Goal: Feedback & Contribution: Submit feedback/report problem

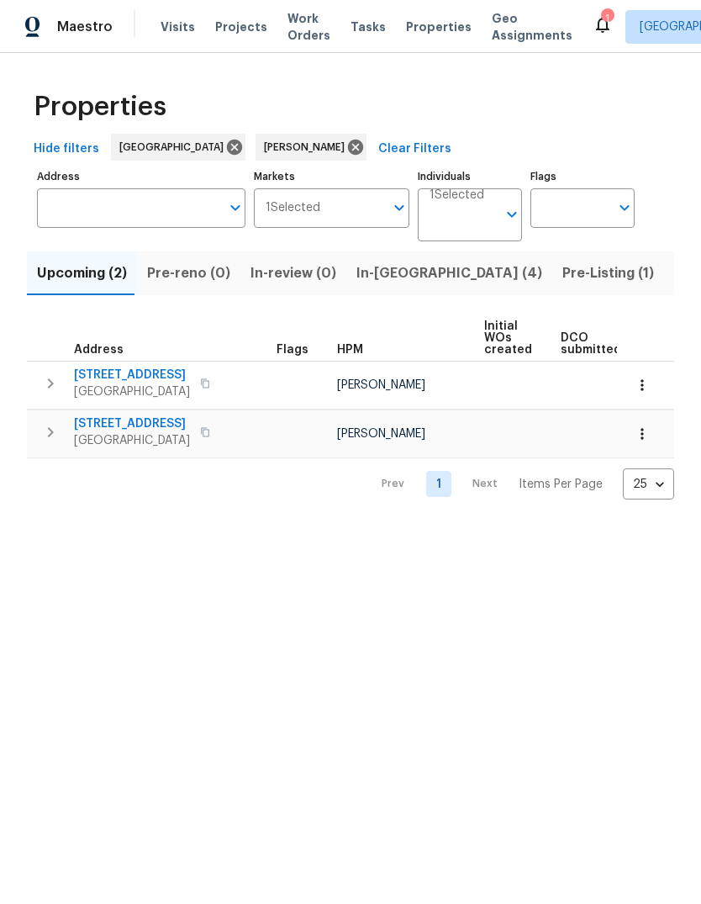
click at [674, 268] on span "Listed (11)" at bounding box center [707, 273] width 66 height 24
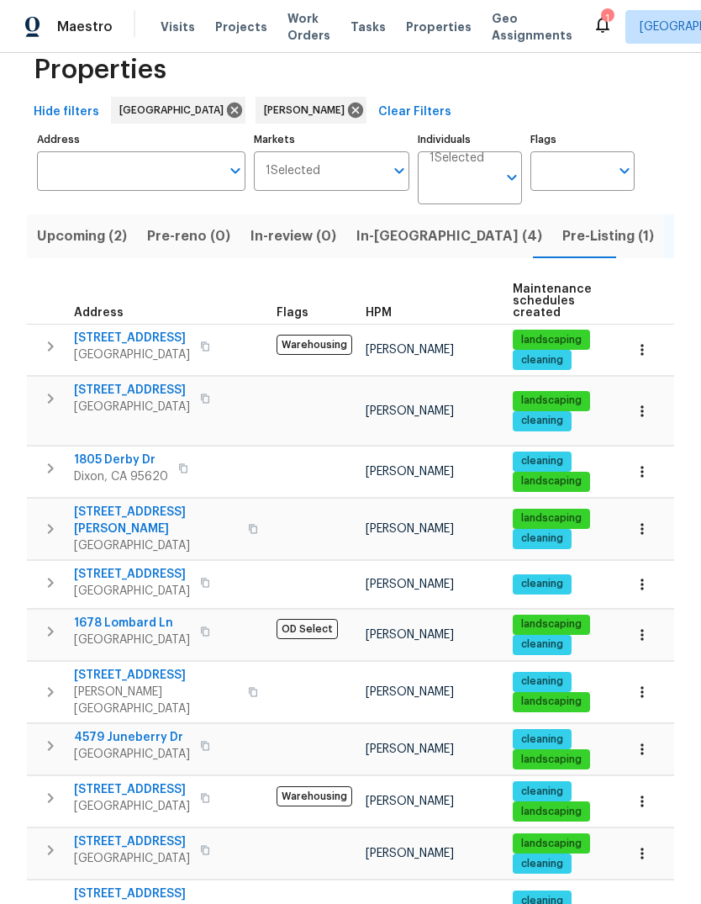
scroll to position [36, 0]
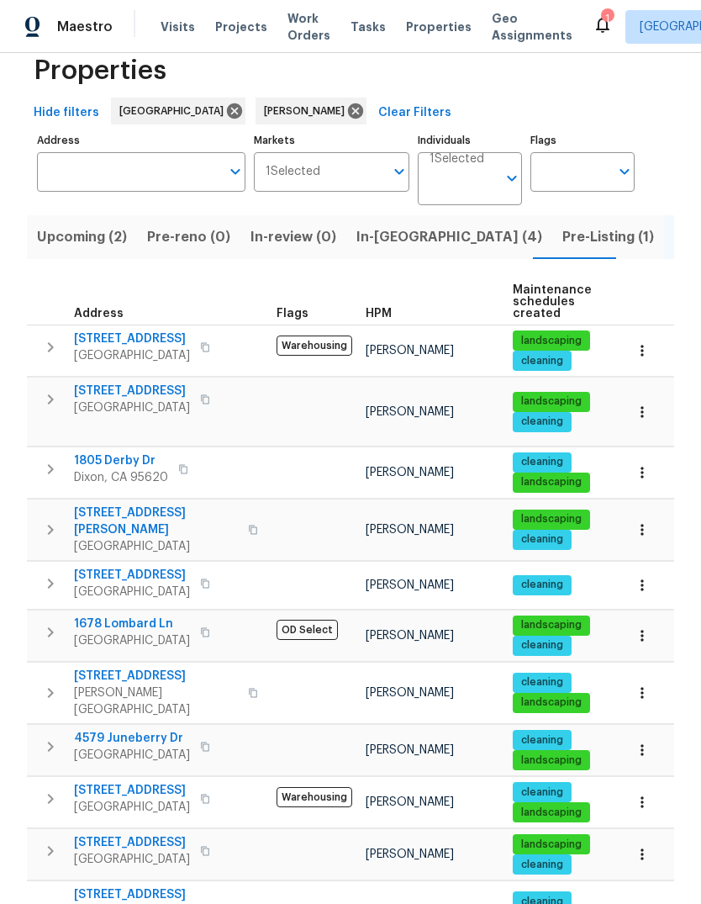
click at [110, 615] on span "1678 Lombard Ln" at bounding box center [132, 623] width 116 height 17
click at [674, 243] on span "Listed (11)" at bounding box center [707, 237] width 66 height 24
click at [103, 391] on span "9387 Bennoel Way" at bounding box center [132, 391] width 116 height 17
click at [45, 399] on icon "button" at bounding box center [50, 399] width 20 height 20
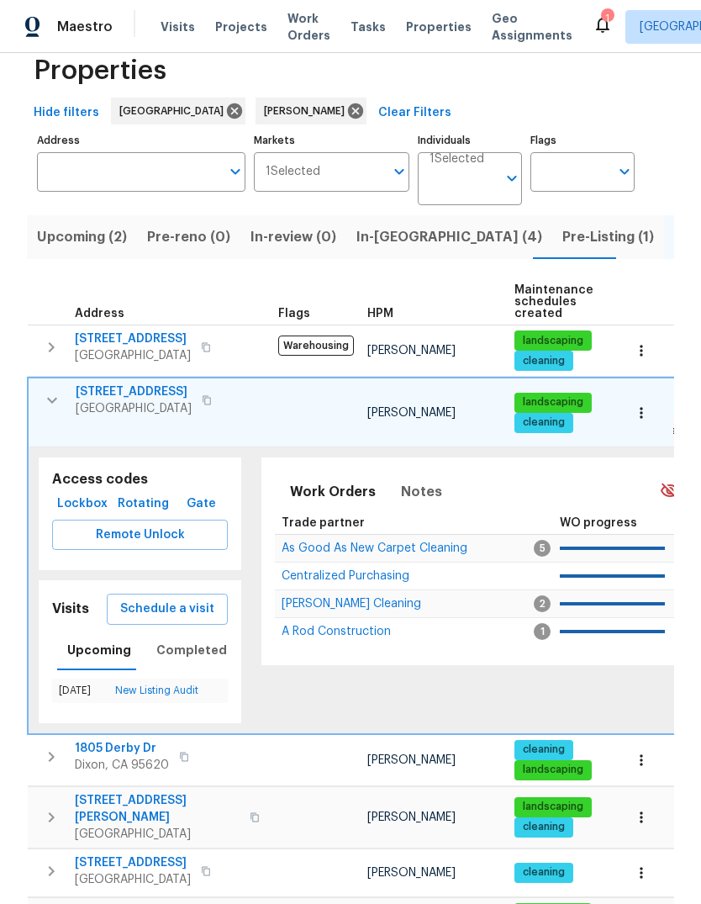
click at [134, 599] on span "Schedule a visit" at bounding box center [167, 609] width 94 height 21
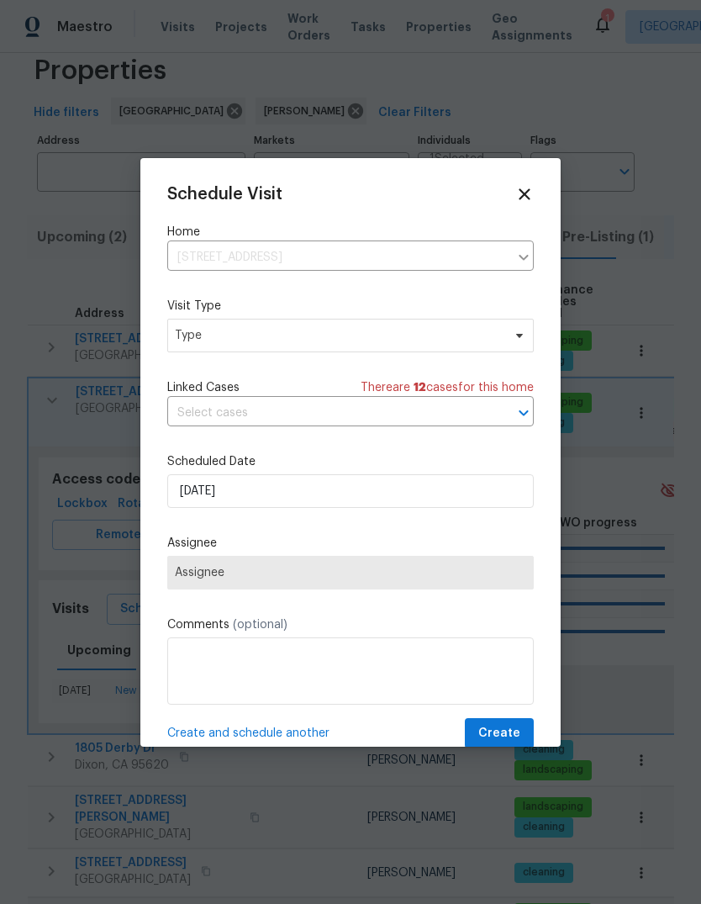
click at [393, 578] on span "Assignee" at bounding box center [350, 572] width 351 height 13
click at [354, 348] on span "Type" at bounding box center [350, 336] width 367 height 34
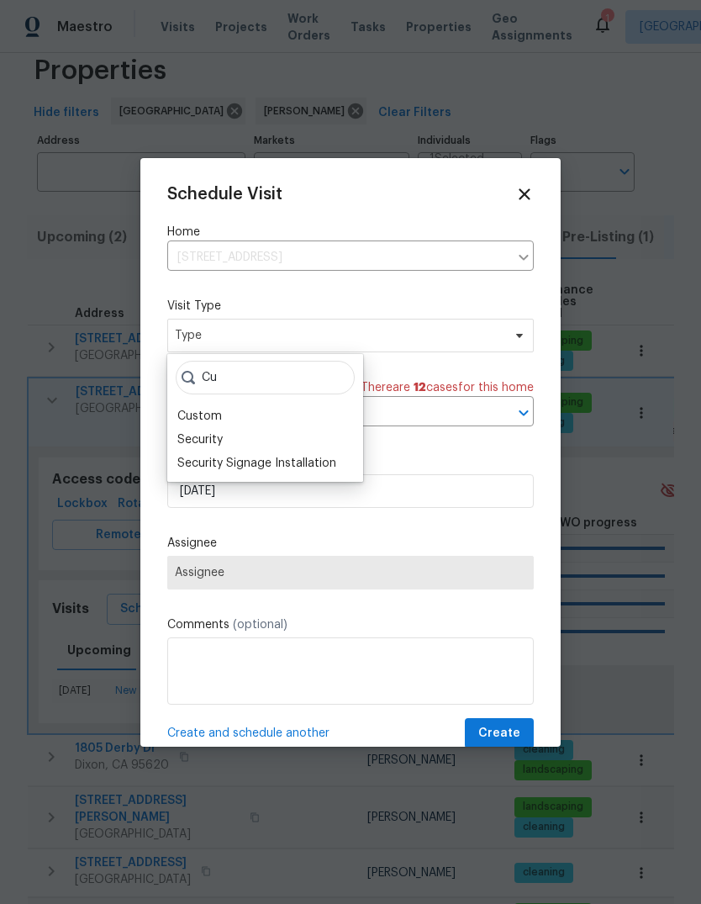
type input "Cu"
click at [241, 422] on div "Custom" at bounding box center [265, 416] width 186 height 24
click at [247, 419] on div "Custom" at bounding box center [265, 416] width 186 height 24
click at [194, 412] on div "Custom" at bounding box center [199, 416] width 45 height 17
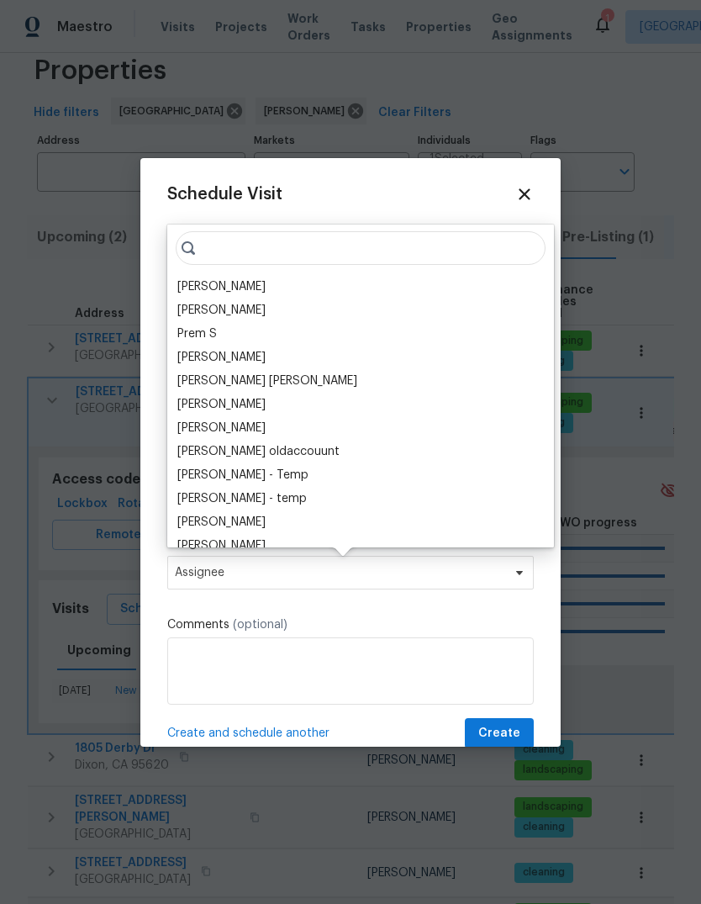
click at [266, 288] on div "[PERSON_NAME]" at bounding box center [221, 286] width 88 height 17
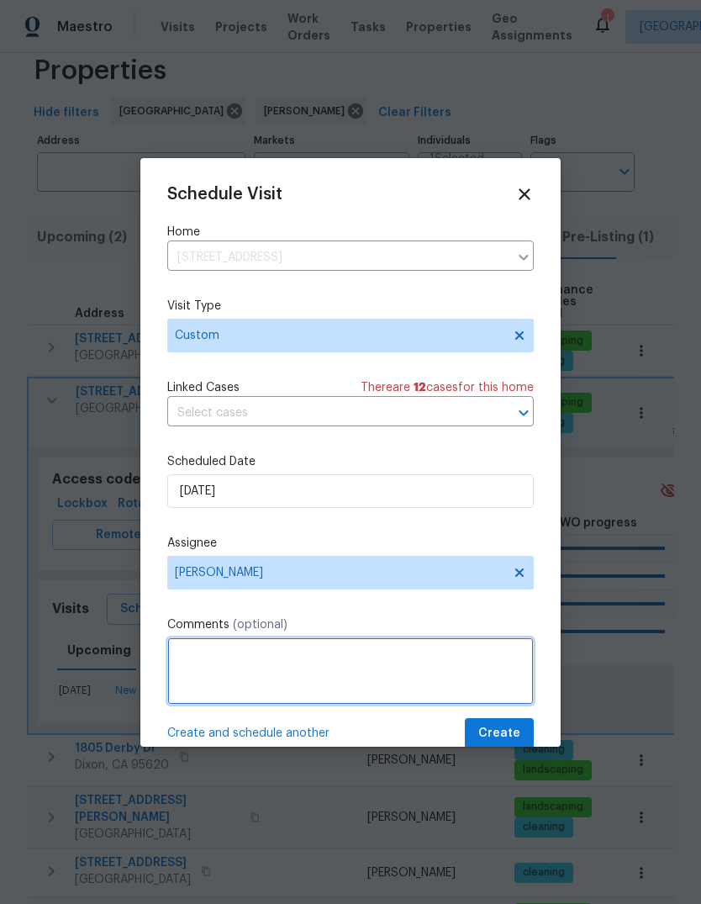
click at [378, 680] on textarea at bounding box center [350, 670] width 367 height 67
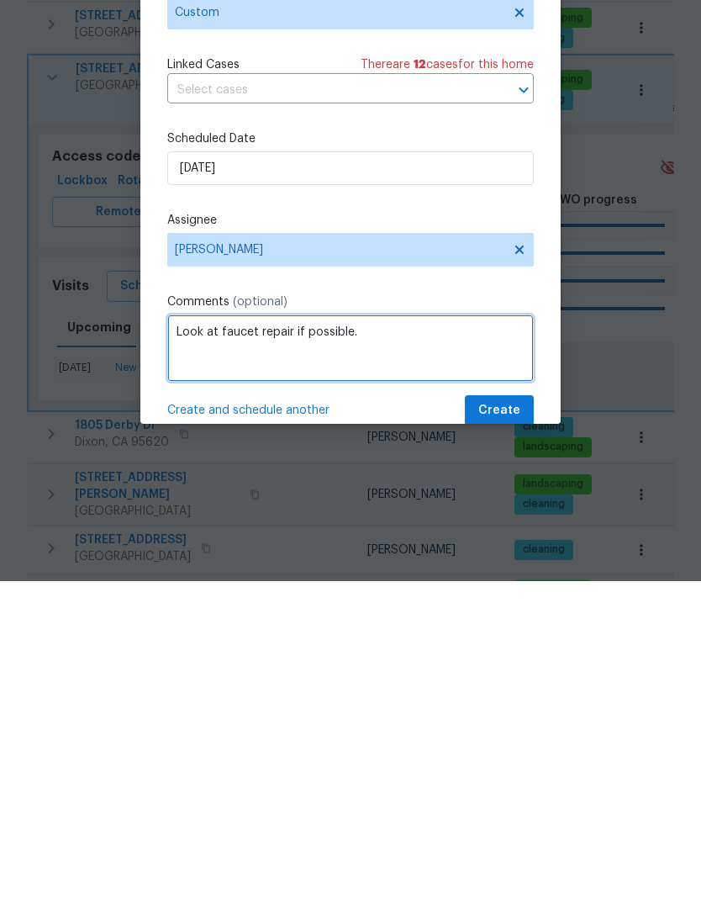
type textarea "Look at faucet repair if possible."
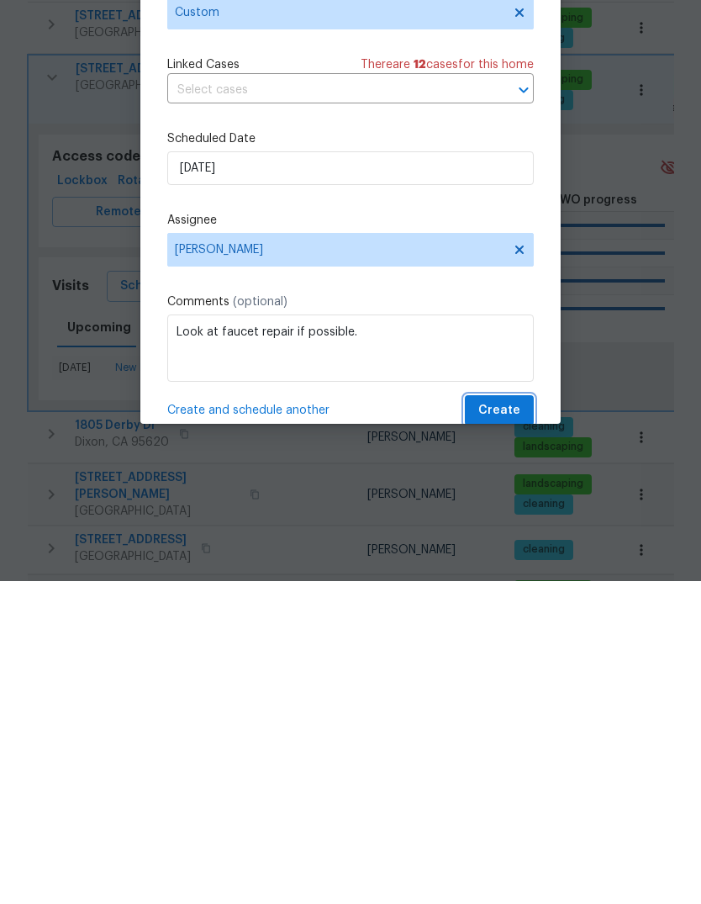
click at [511, 723] on span "Create" at bounding box center [499, 733] width 42 height 21
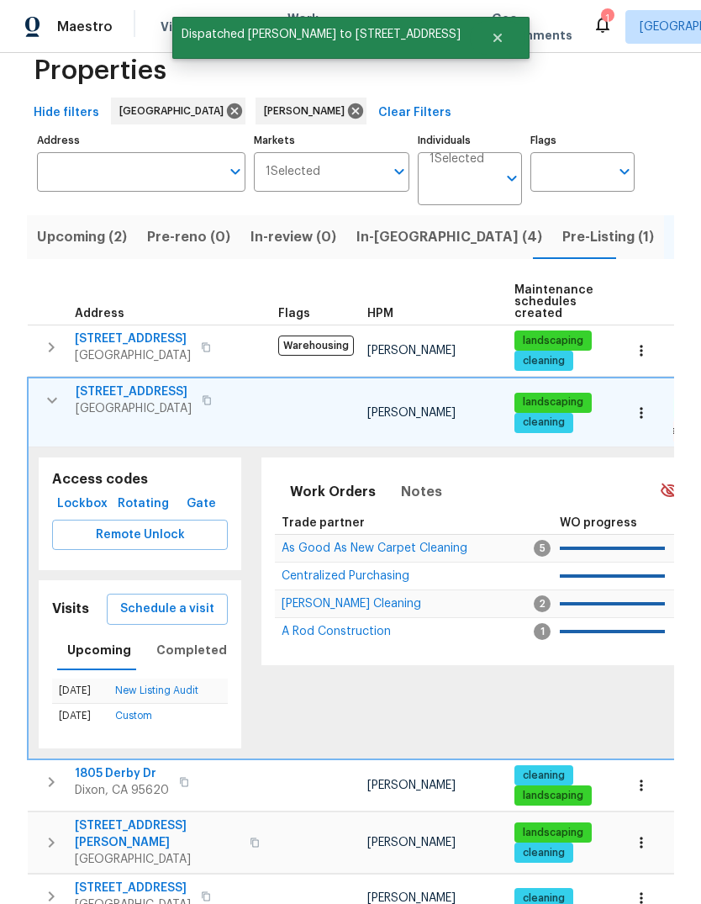
click at [45, 390] on icon "button" at bounding box center [52, 400] width 20 height 20
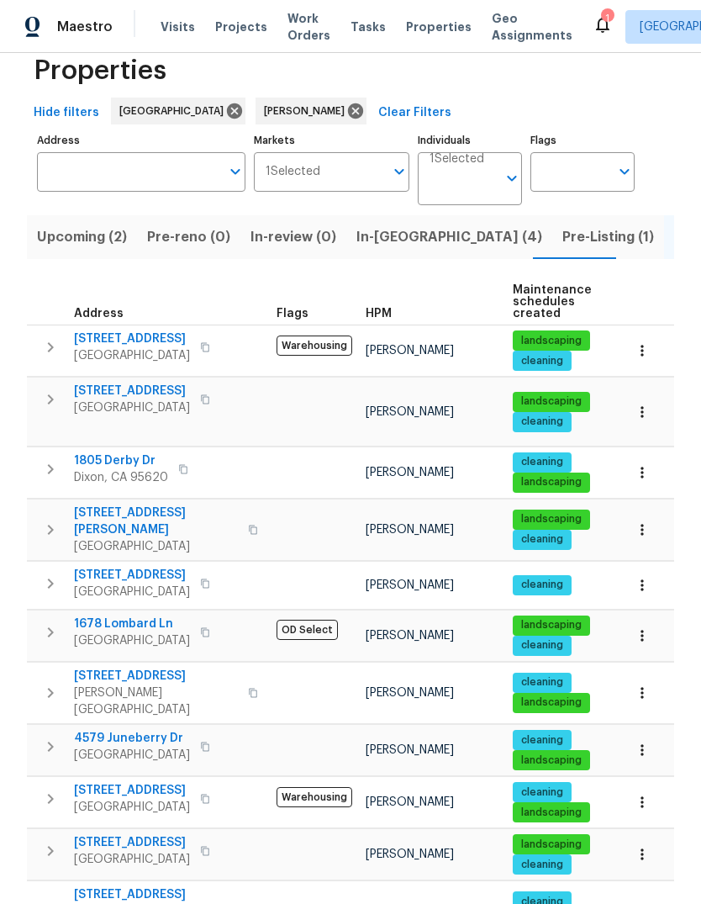
click at [89, 383] on span "[STREET_ADDRESS]" at bounding box center [132, 391] width 116 height 17
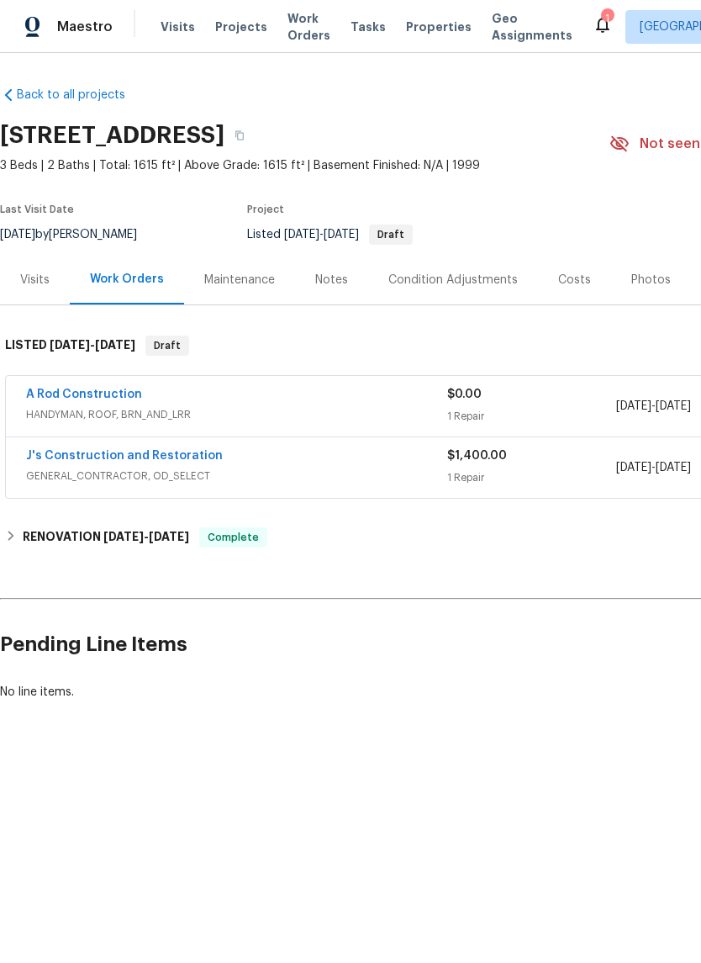
click at [68, 391] on link "A Rod Construction" at bounding box center [84, 394] width 116 height 12
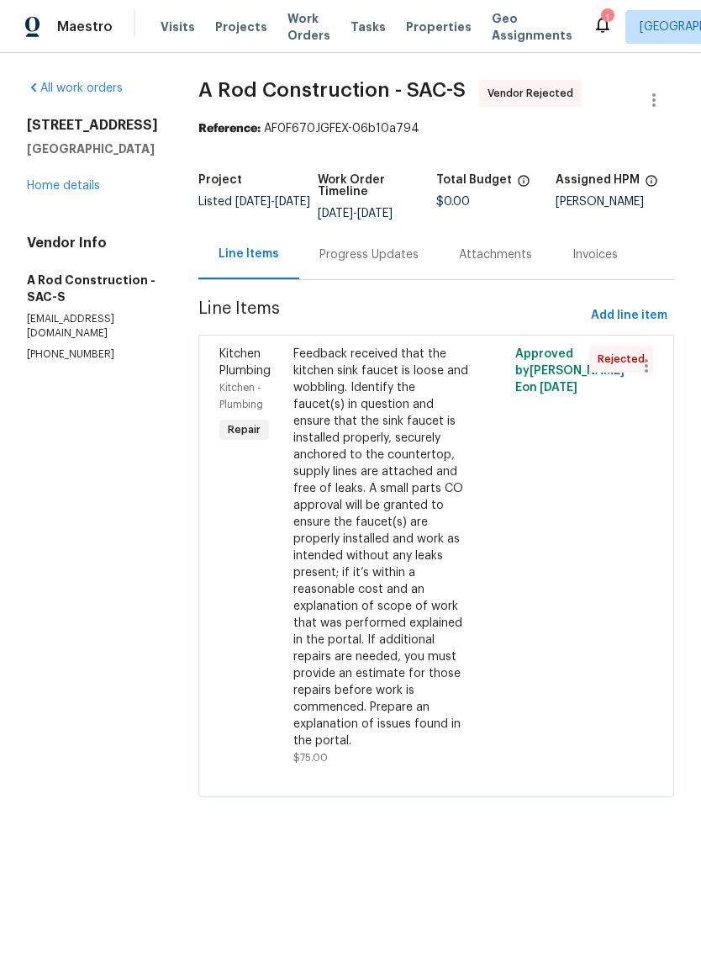
click at [74, 180] on link "Home details" at bounding box center [63, 186] width 73 height 12
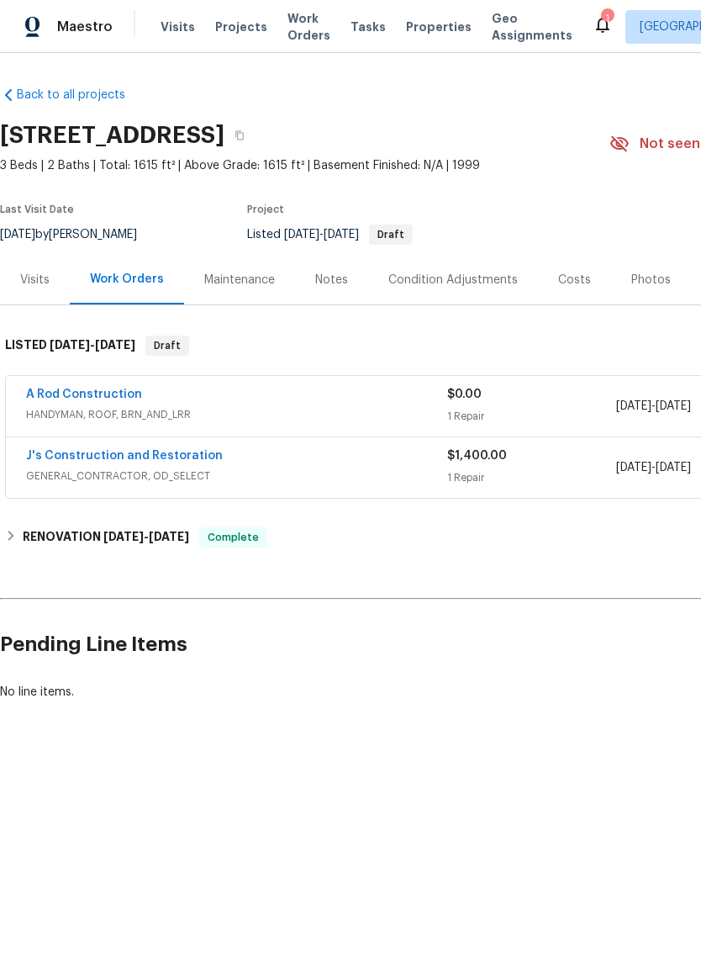
click at [77, 395] on link "A Rod Construction" at bounding box center [84, 394] width 116 height 12
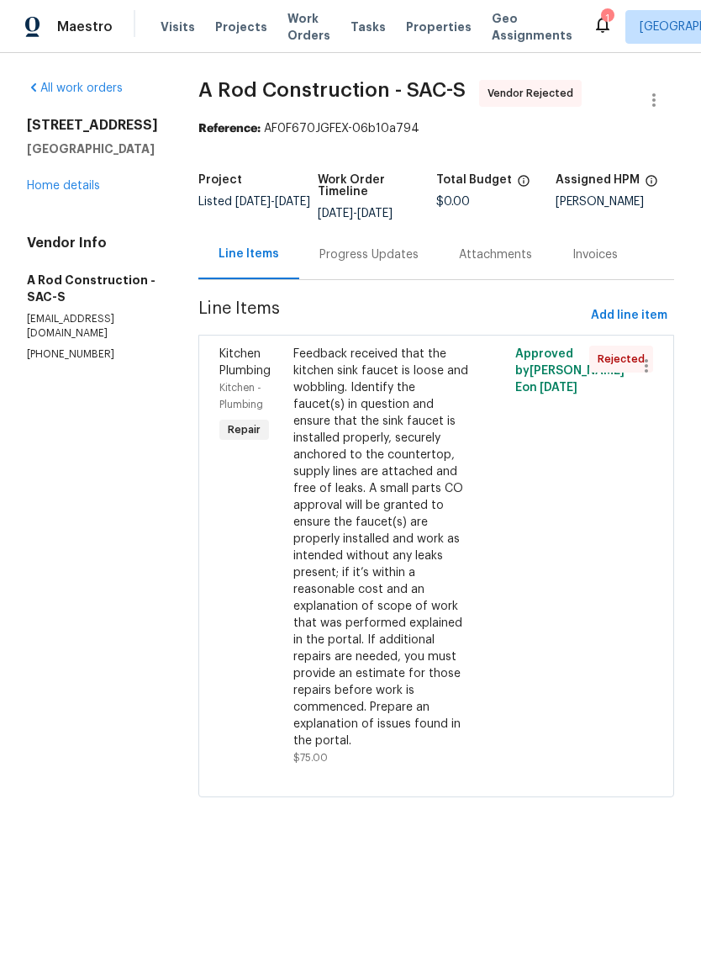
click at [399, 263] on div "Progress Updates" at bounding box center [368, 254] width 99 height 17
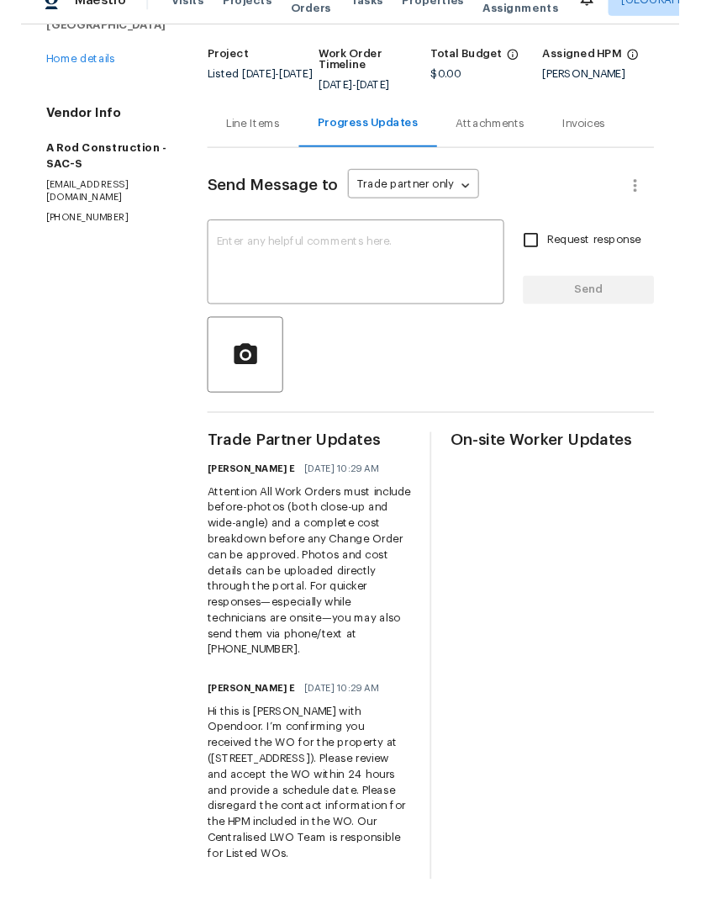
scroll to position [41, 0]
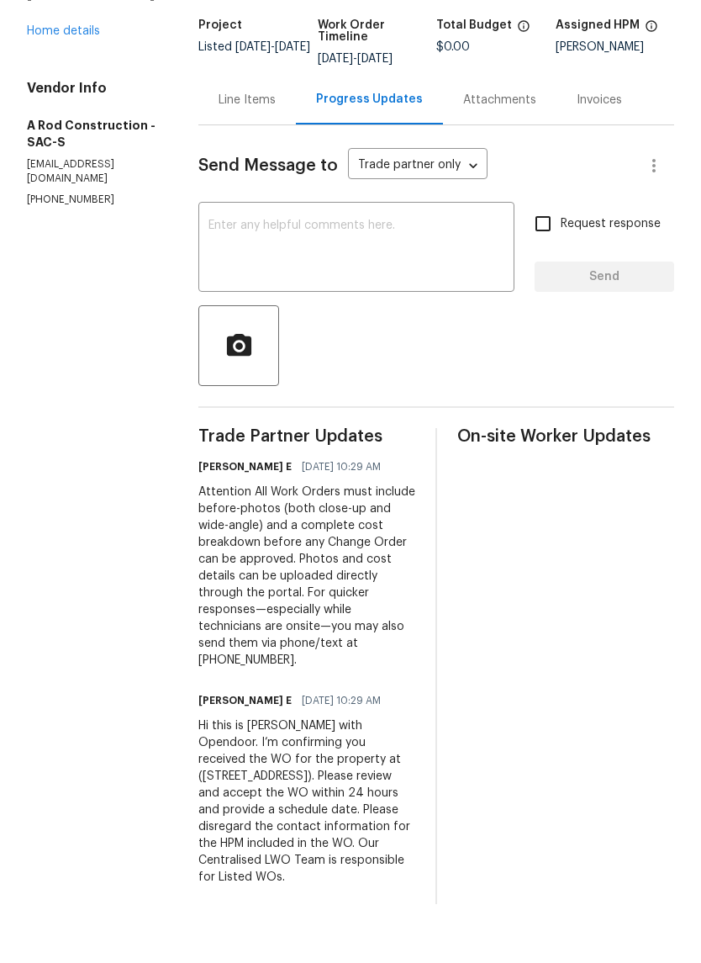
click at [256, 278] on textarea at bounding box center [357, 307] width 296 height 59
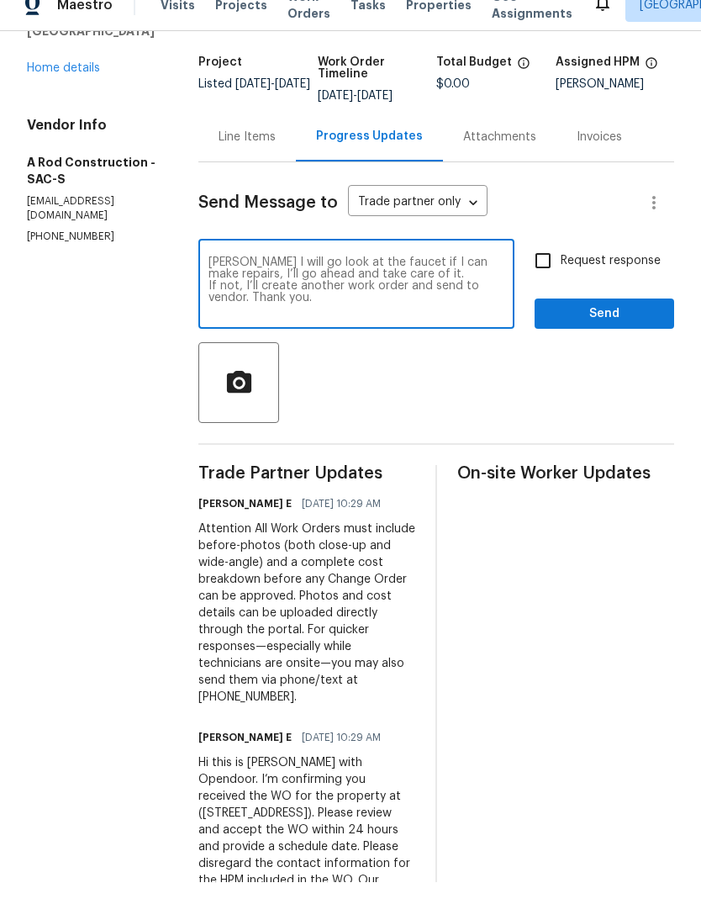
type textarea "[PERSON_NAME] I will go look at the faucet if I can make repairs, I’ll go ahead…"
click at [608, 325] on span "Send" at bounding box center [604, 335] width 113 height 21
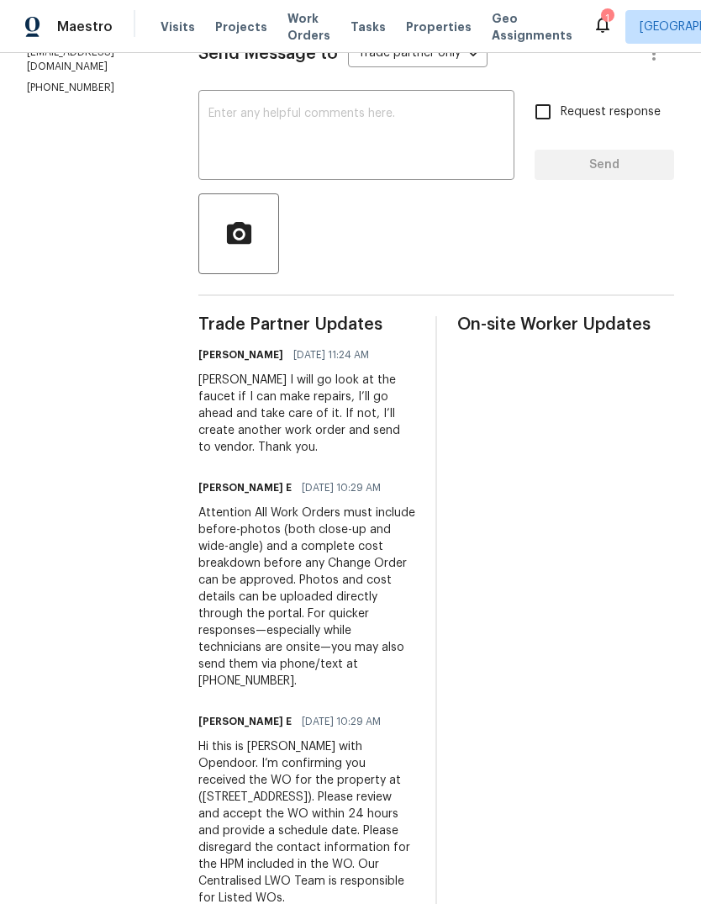
scroll to position [266, 0]
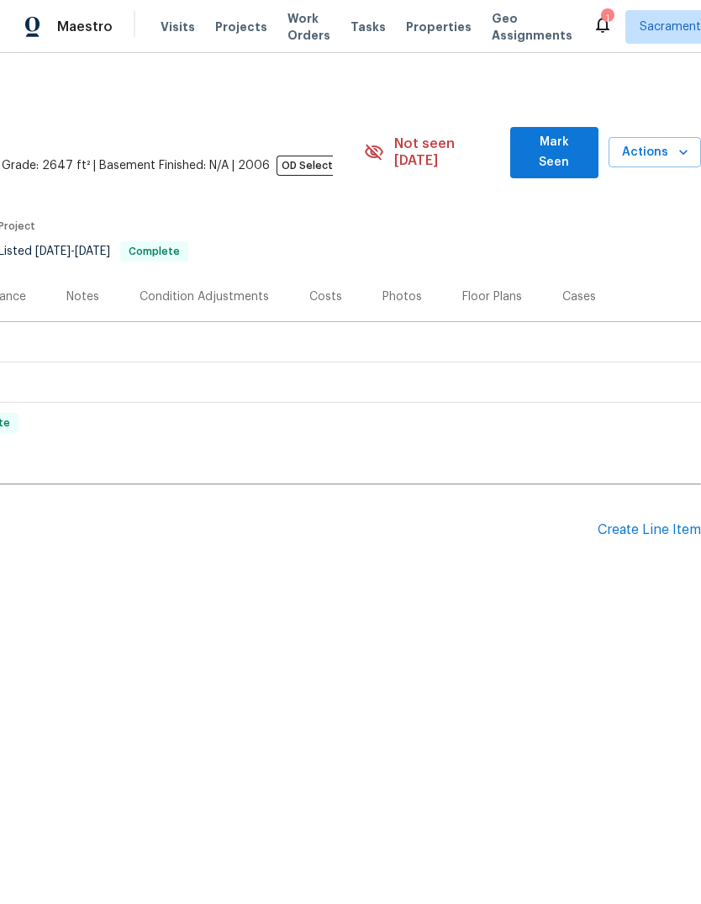
scroll to position [0, 249]
click at [675, 144] on icon "button" at bounding box center [683, 152] width 17 height 17
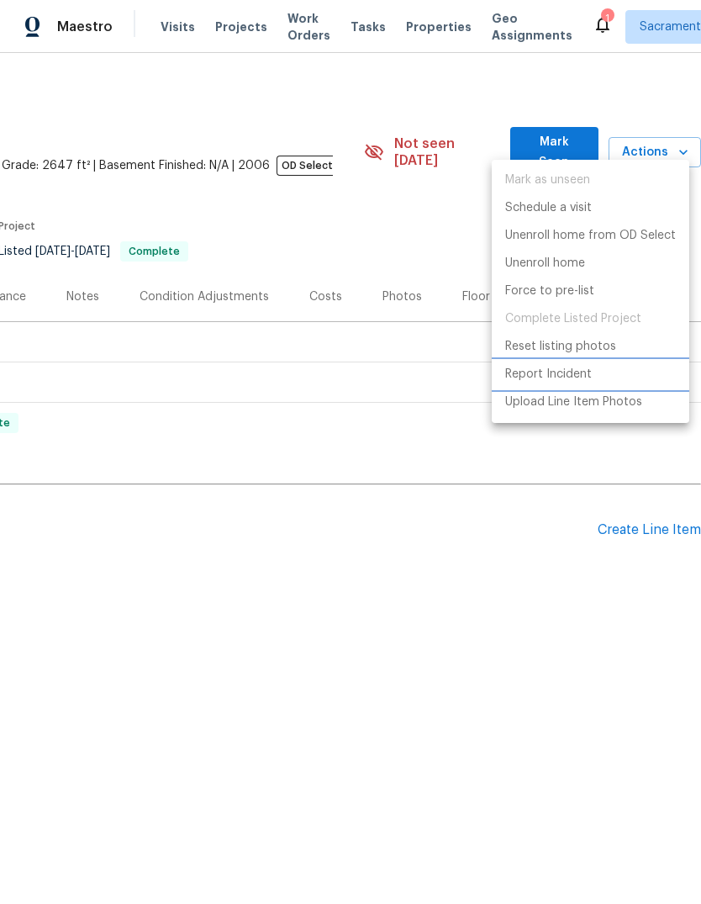
click at [588, 370] on p "Report Incident" at bounding box center [548, 375] width 87 height 18
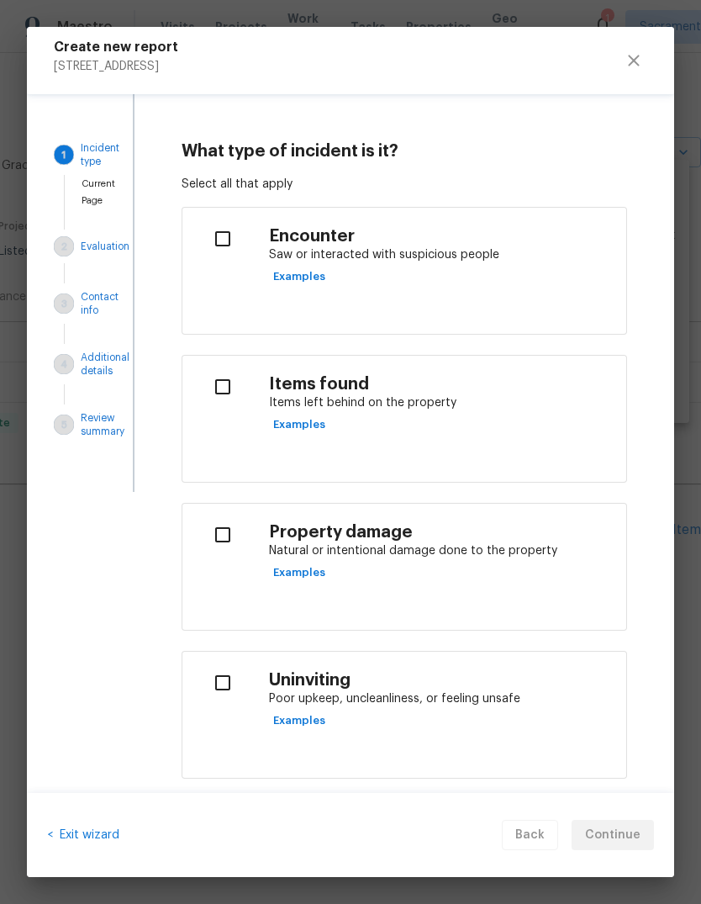
click at [223, 242] on input "checkbox" at bounding box center [222, 238] width 53 height 35
checkbox input "true"
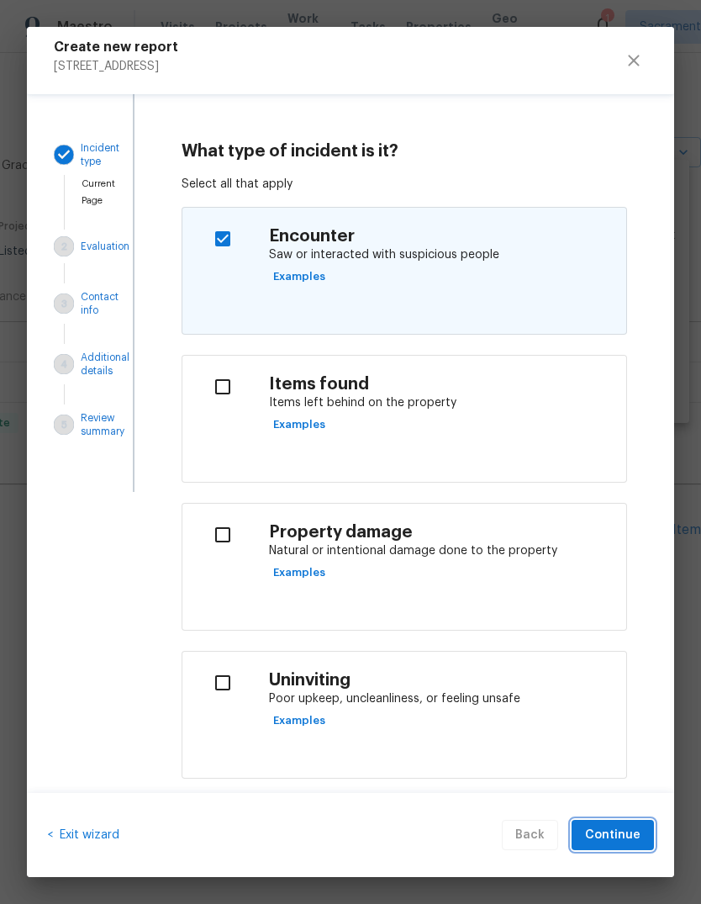
click at [631, 837] on span "Continue" at bounding box center [612, 835] width 55 height 21
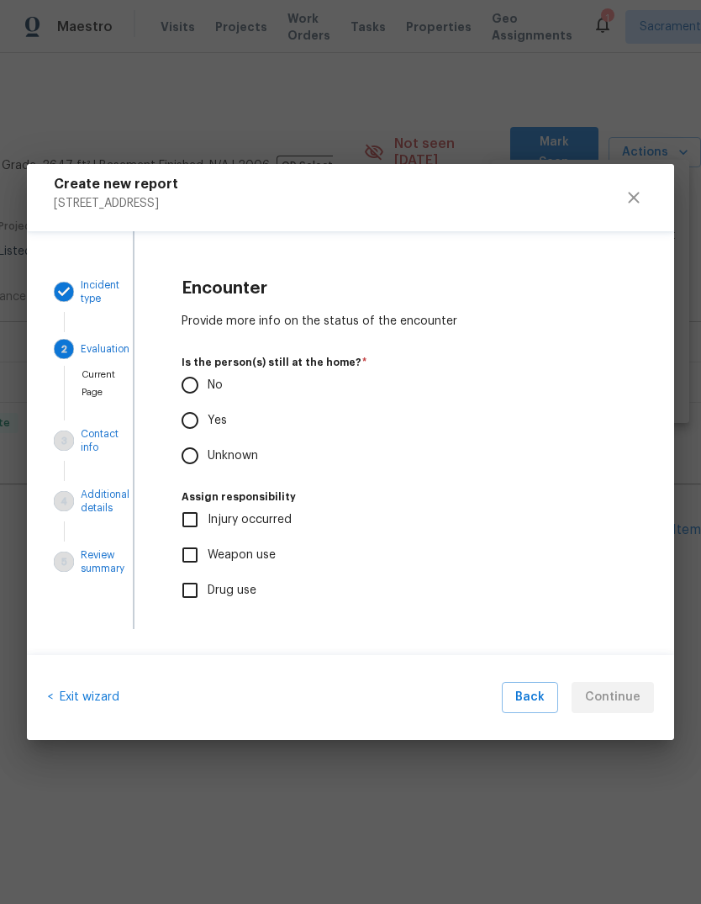
click at [196, 387] on input "No" at bounding box center [189, 384] width 35 height 35
radio input "true"
click at [626, 700] on span "Continue" at bounding box center [612, 697] width 55 height 21
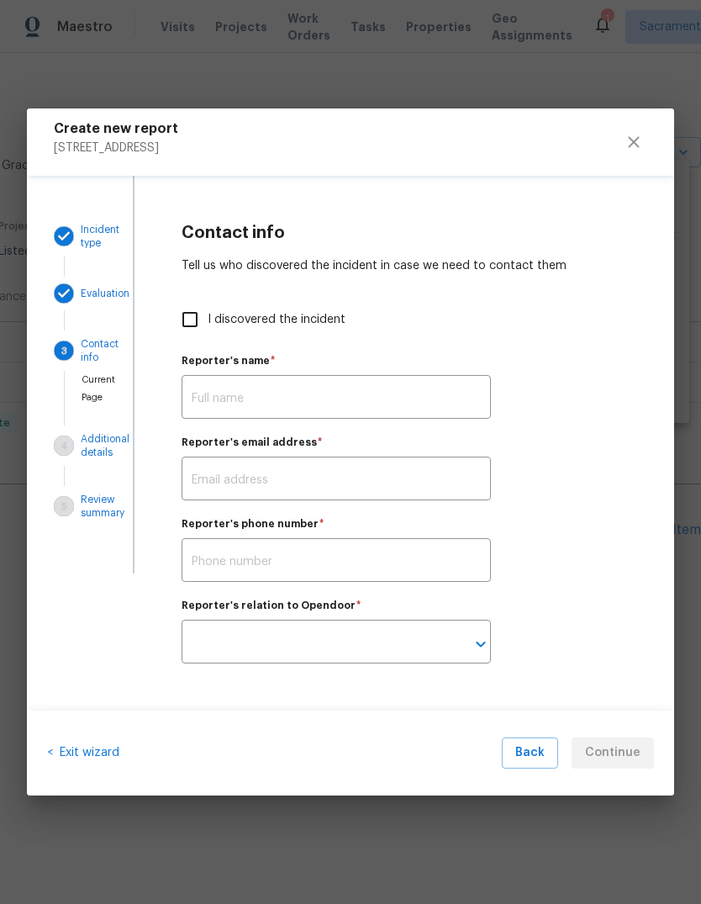
click at [191, 328] on input "I discovered the incident" at bounding box center [189, 319] width 35 height 35
checkbox input "true"
type input "[PERSON_NAME]"
type input "douglass.noblett@opendoor.com"
type input "Opendoor employee"
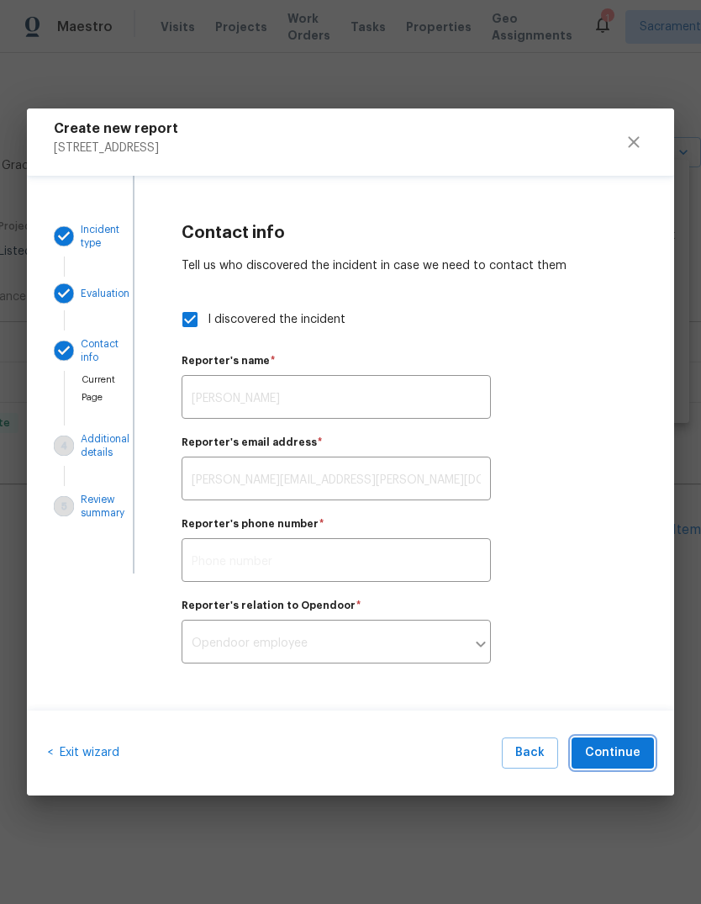
click at [631, 761] on span "Continue" at bounding box center [612, 752] width 55 height 21
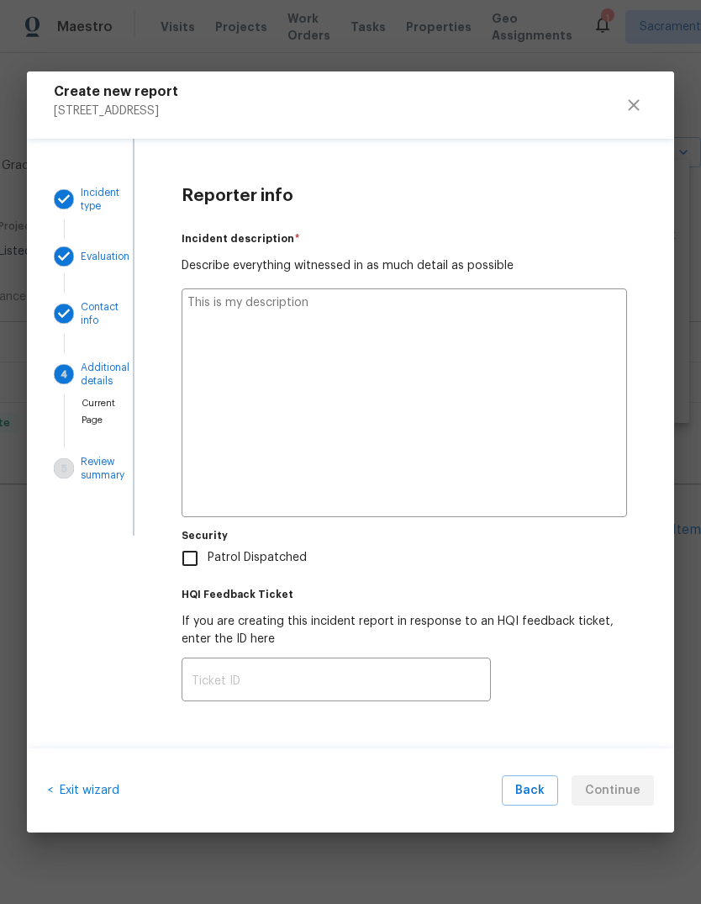
click at [234, 325] on textarea at bounding box center [405, 402] width 446 height 229
type textarea "S"
type textarea "x"
type textarea "Som"
type textarea "x"
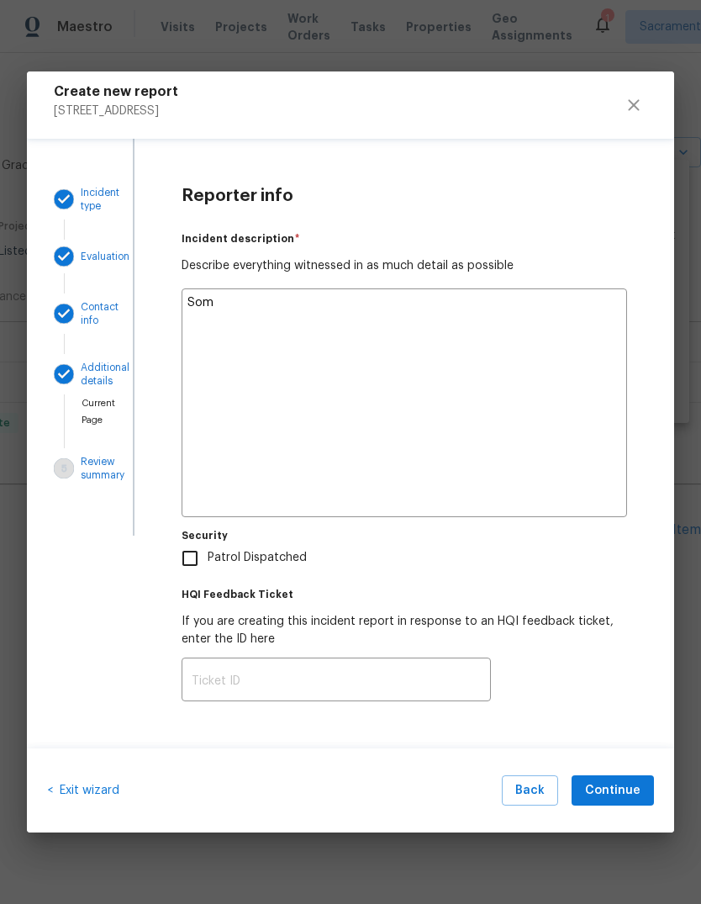
type textarea "Someo"
type textarea "x"
type textarea "Someone"
type textarea "x"
type textarea "Someone came"
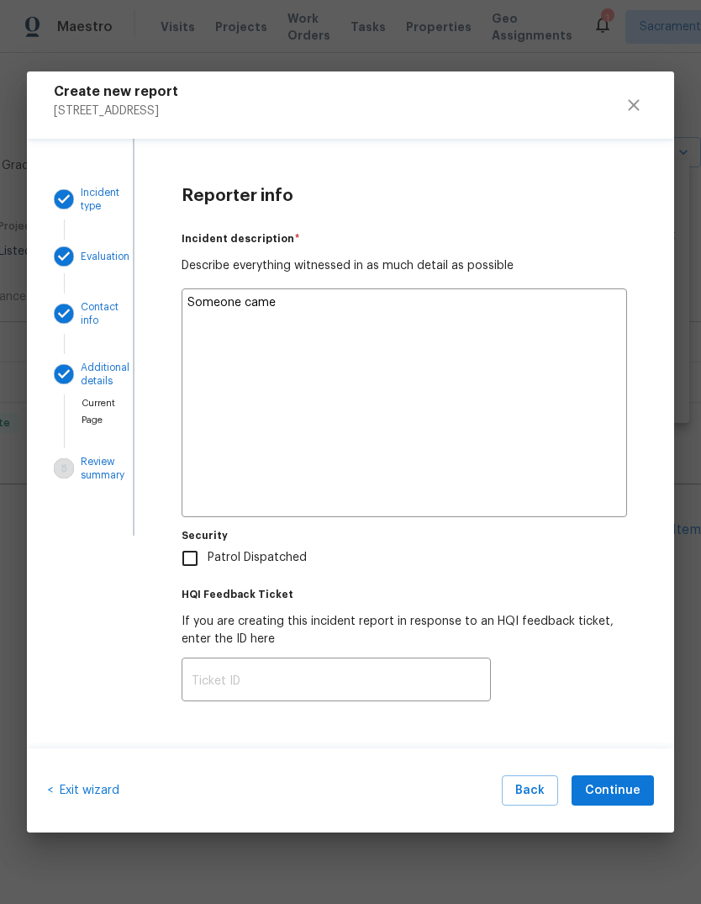
type textarea "x"
type textarea "Someone came to the"
type textarea "x"
type textarea "Someone came to the home while"
type textarea "x"
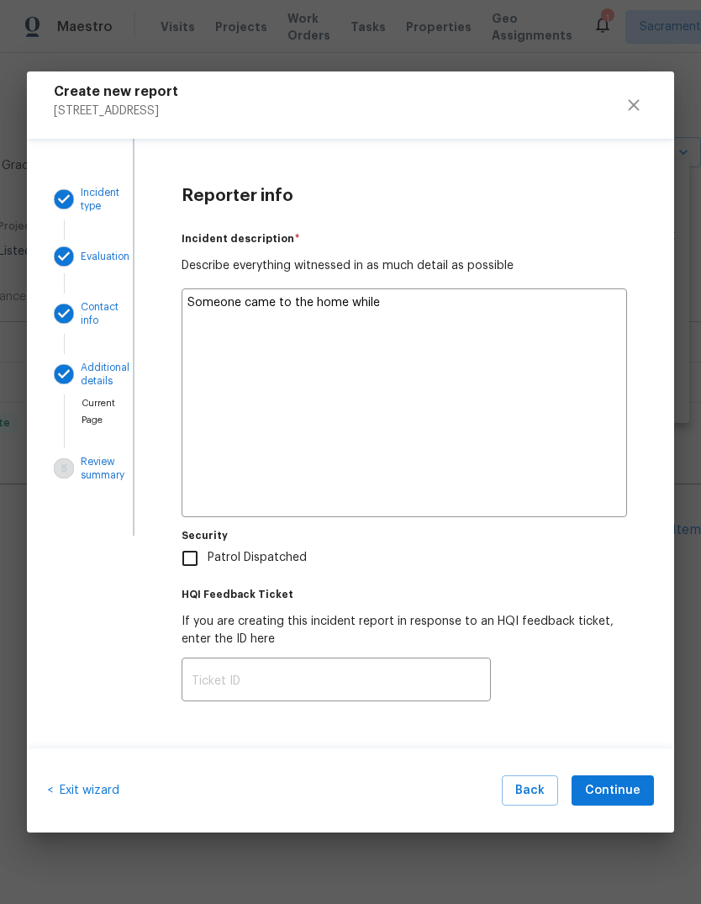
type textarea "Someone came to the home while I was"
type textarea "x"
type textarea "Someone came to the home while I was here"
type textarea "x"
type textarea "Someone came to the home while I was here I was"
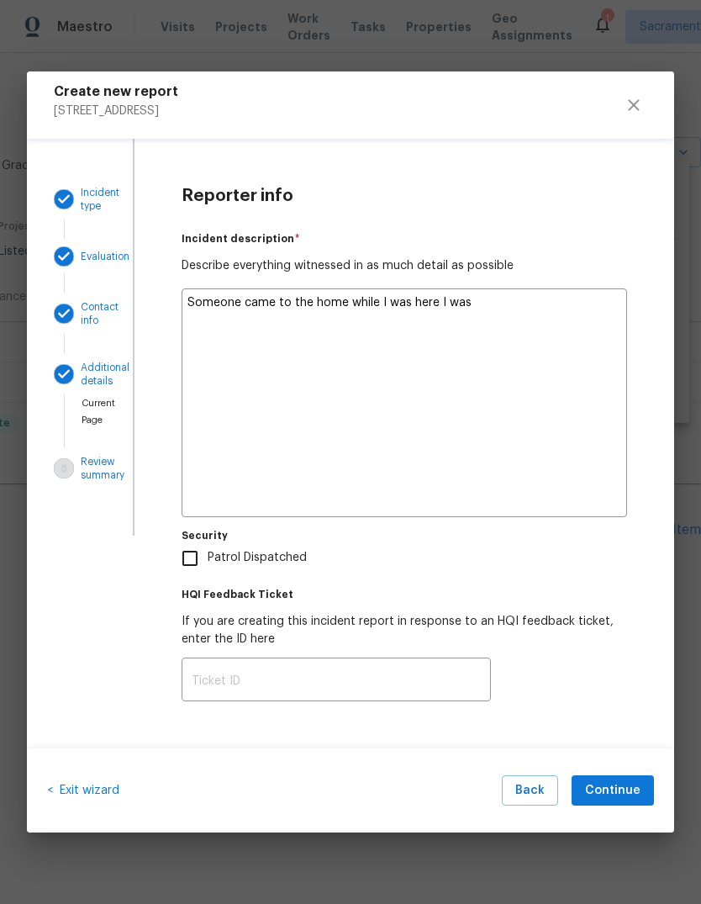
type textarea "x"
type textarea "Someone came to the home while I was here I was speaking"
type textarea "x"
type textarea "Someone came to the home while I was here. I was speaking them."
type textarea "x"
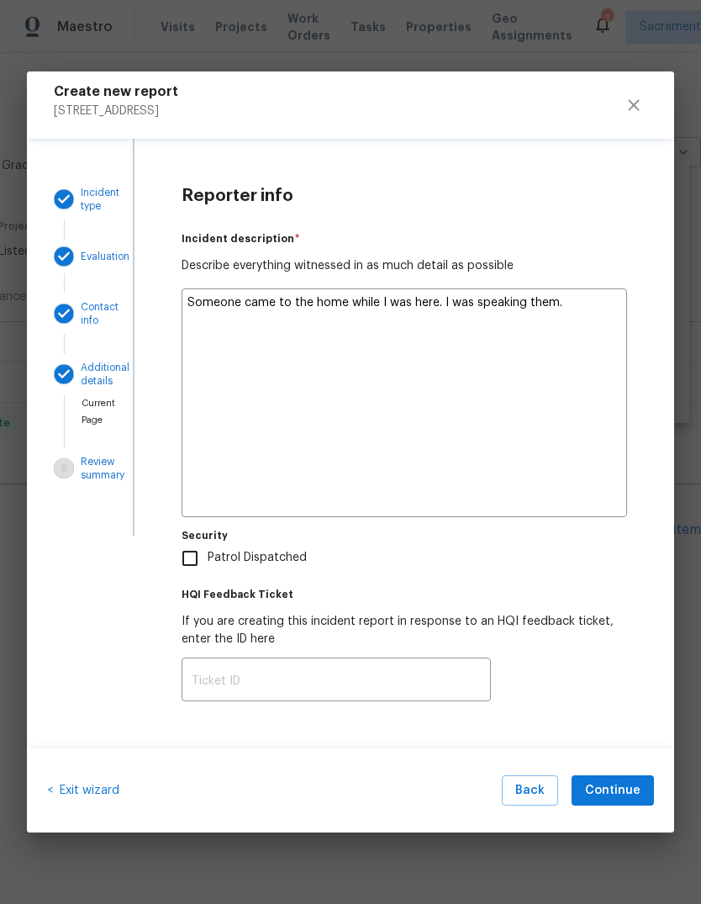
type textarea "Someone came to the home while I was here. I was speaking them. There is a"
type textarea "x"
type textarea "Someone came to the home while I was here. I was speaking them. There is a real"
type textarea "x"
type textarea "Someone came to the home while I was here. I was speaking them. There is a real…"
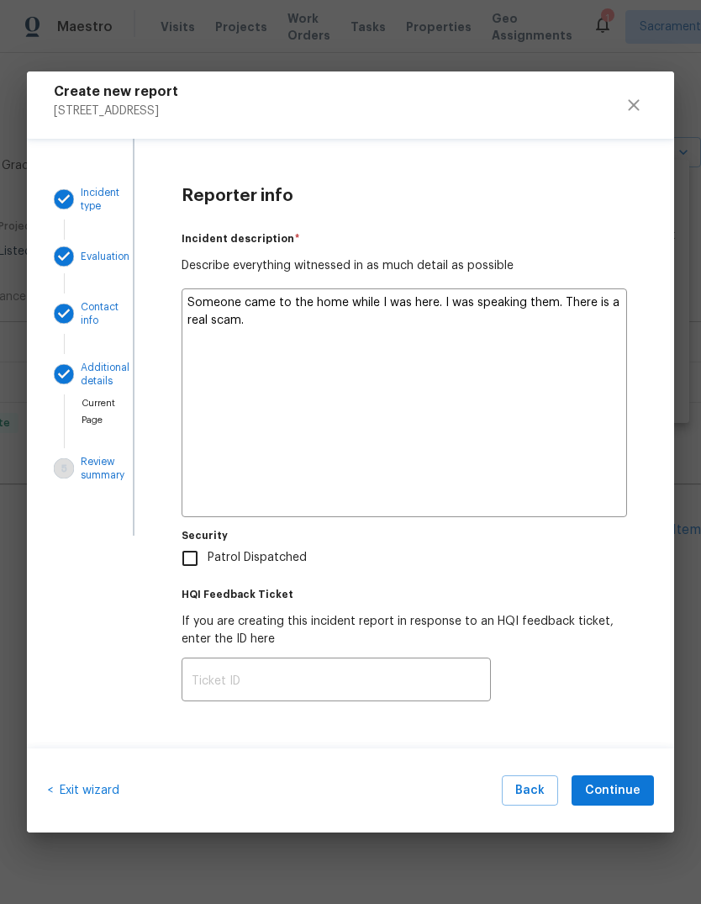
type textarea "x"
type textarea "Someone came to the home while I was here. I was speaking them. There is a real…"
type textarea "x"
type textarea "Someone came to the home while I was here. I was speaking them. There is a real…"
type textarea "x"
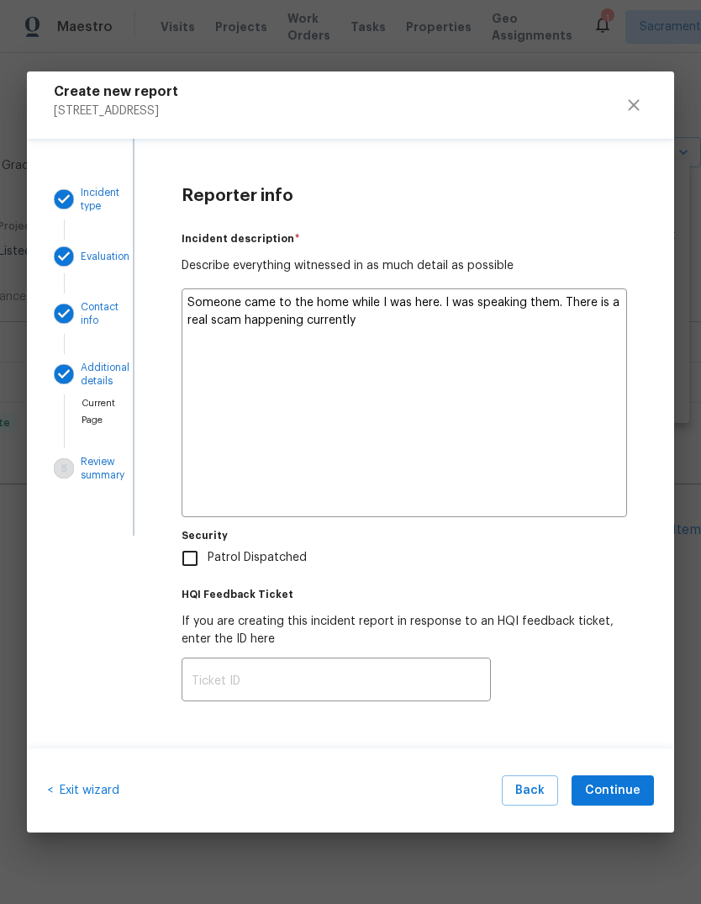
type textarea "Someone came to the home while I was here. I was speaking them. There is a real…"
type textarea "x"
type textarea "Someone came to the home while I was here. I was speaking them. There is a real…"
type textarea "x"
type textarea "Someone came to the home while I was here. I was speaking them. There is a real…"
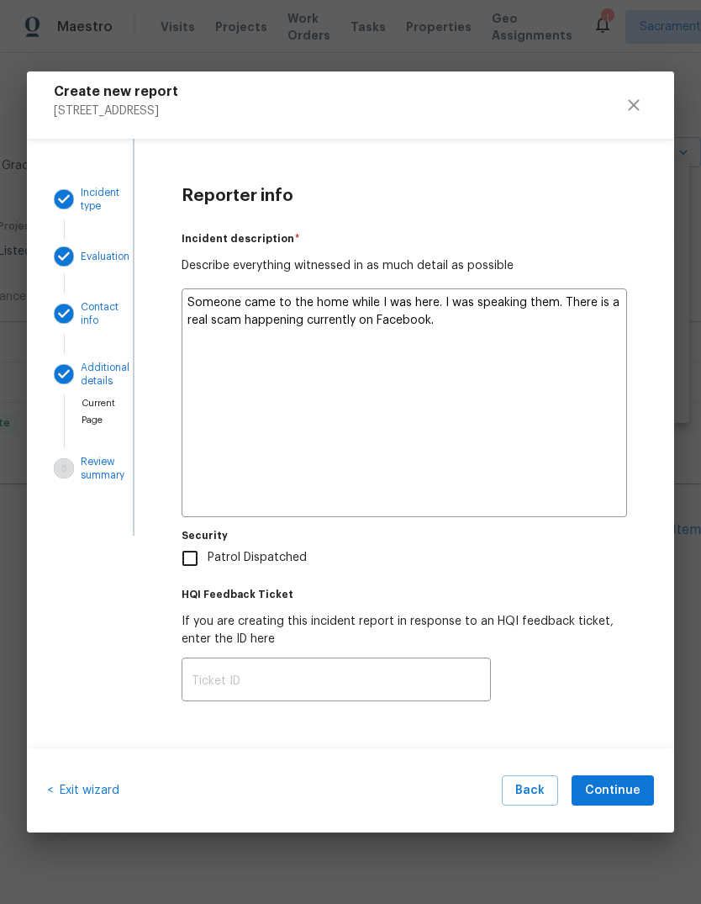
type textarea "x"
type textarea "Someone came to the home while I was here. I was speaking them. There is a real…"
type textarea "x"
type textarea "Someone came to the home while I was here. I was speaking them. There is a real…"
type textarea "x"
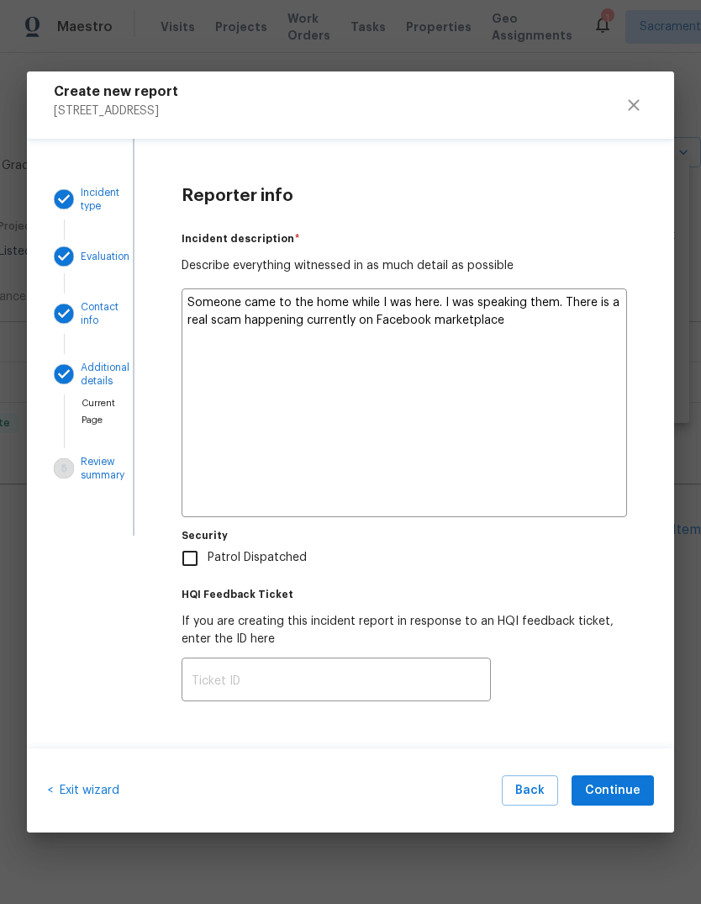
type textarea "Someone came to the home while I was here. I was speaking them. There is a real…"
type textarea "x"
type textarea "Someone came to the home while I was here. I was speaking them. There is a real…"
type textarea "x"
type textarea "Someone came to the home while I was here. I was speaking them. There is a real…"
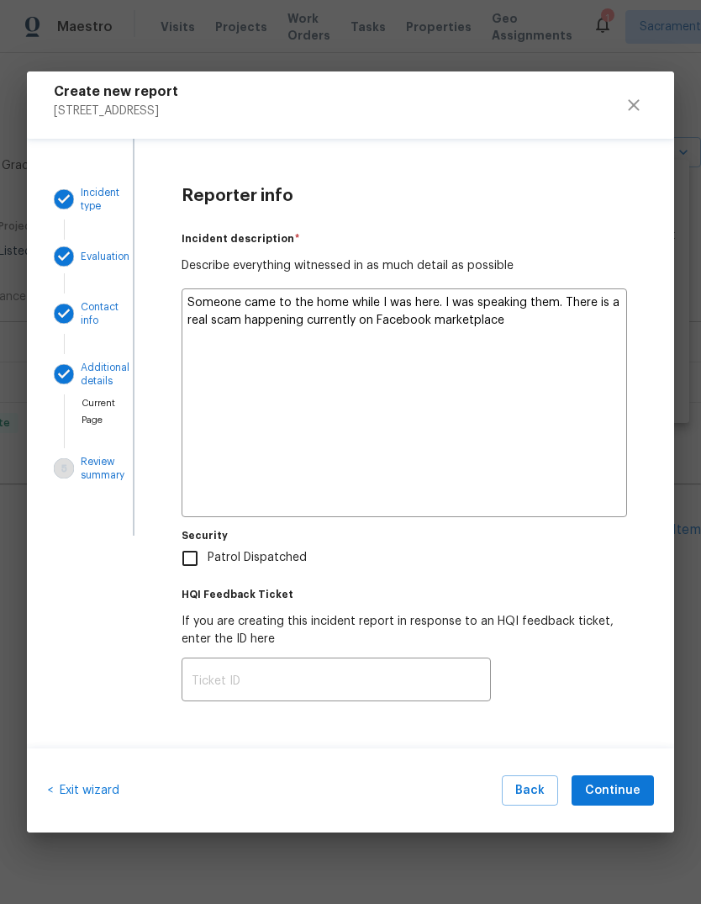
type textarea "x"
type textarea "Someone came to the home while I was here. I was speaking them. There is a real…"
type textarea "x"
type textarea "Someone came to the home while I was here. I was speaking them. There is a real…"
type textarea "x"
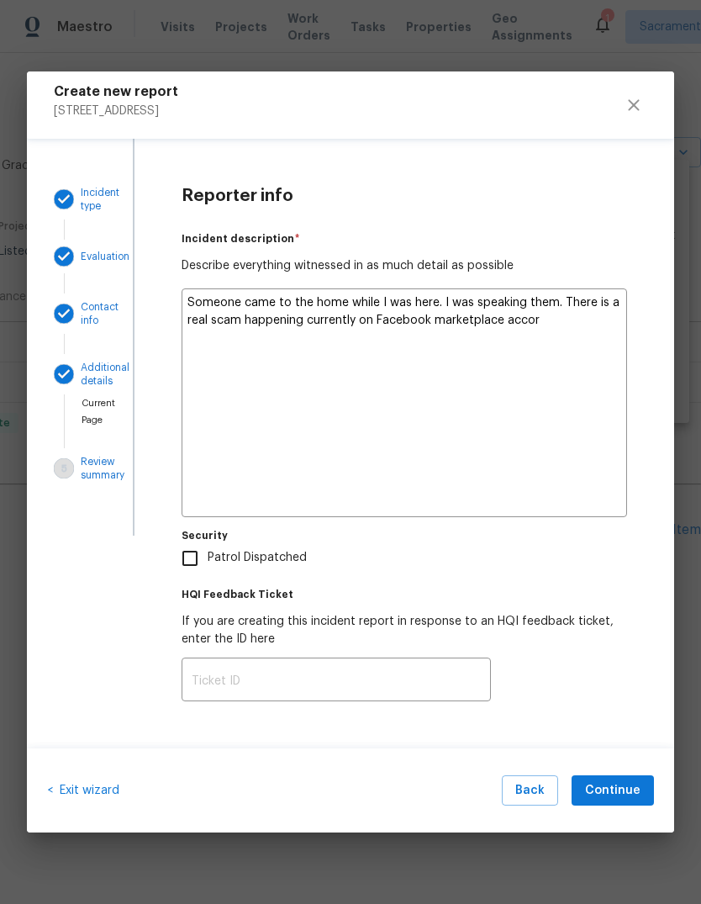
type textarea "Someone came to the home while I was here. I was speaking them. There is a real…"
type textarea "x"
type textarea "Someone came to the home while I was here. I was speaking them. There is a real…"
type textarea "x"
type textarea "Someone came to the home while I was here. I was speaking them. There is a real…"
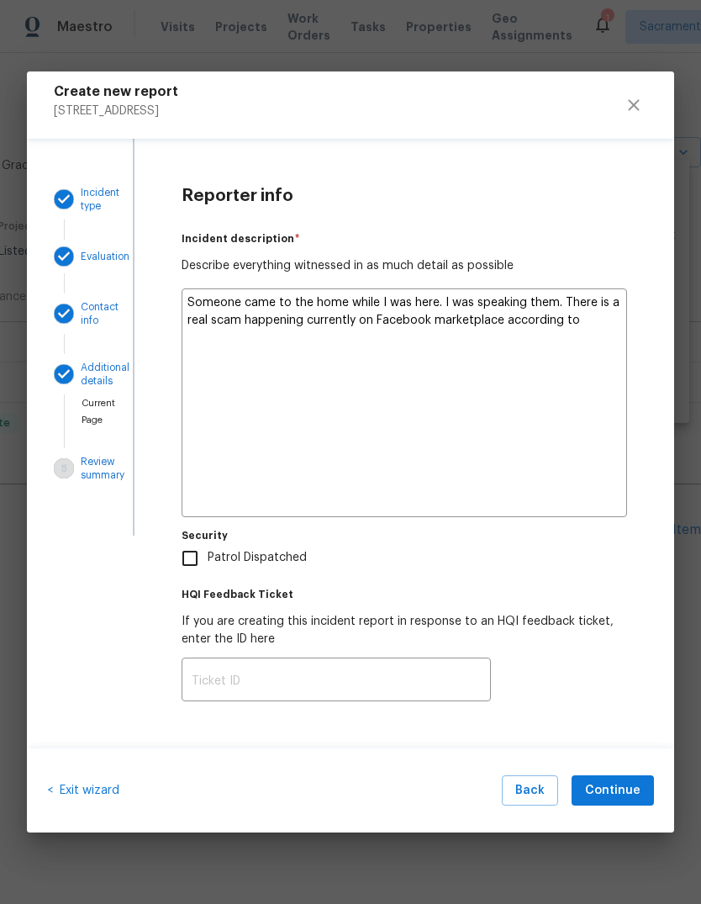
type textarea "x"
type textarea "Someone came to the home while I was here. I was speaking them. There is a real…"
type textarea "x"
type textarea "Someone came to the home while I was here. I was speaking them. There is a real…"
type textarea "x"
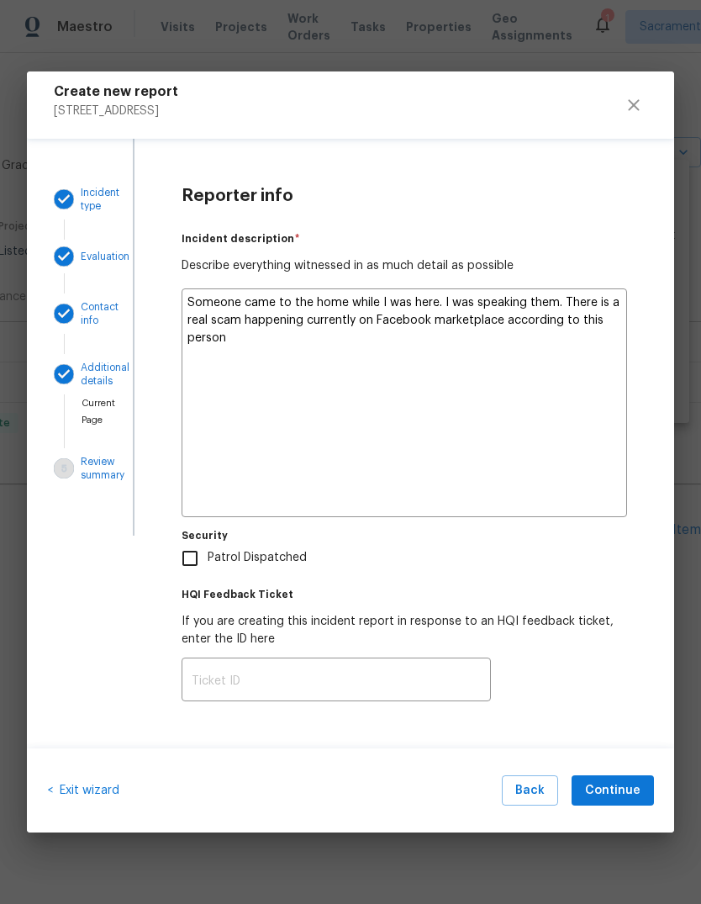
type textarea "Someone came to the home while I was here. I was speaking them. There is a real…"
type textarea "x"
type textarea "Someone came to the home while I was here. I was speaking them. There is a real…"
type textarea "x"
type textarea "Someone came to the home while I was here. I was speaking them. There is a real…"
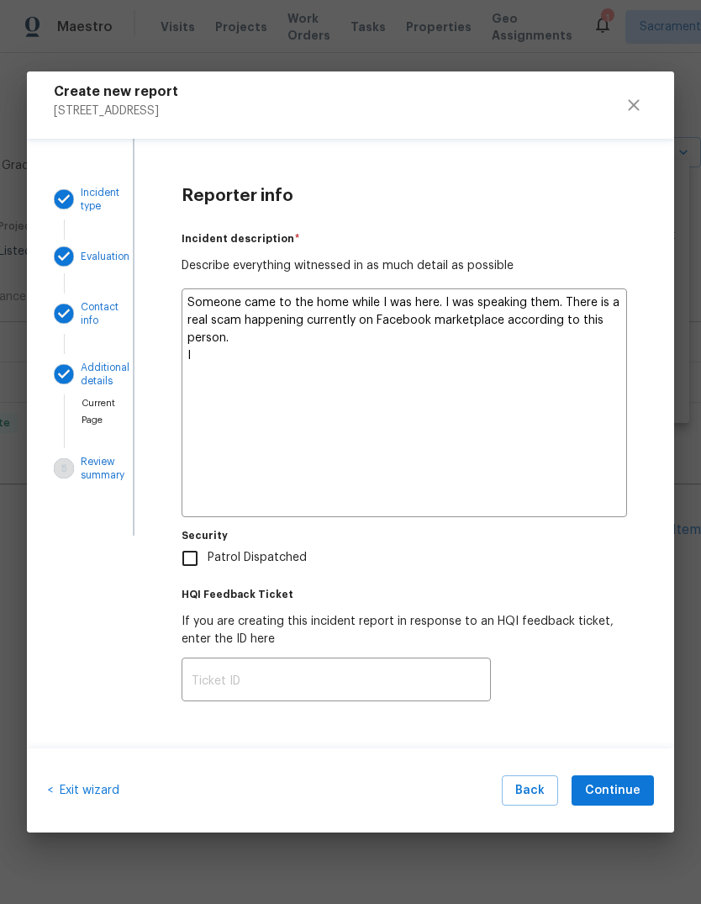
type textarea "x"
type textarea "Someone came to the home while I was here. I was speaking them. There is a real…"
type textarea "x"
type textarea "Someone came to the home while I was here. I was speaking them. There is a real…"
type textarea "x"
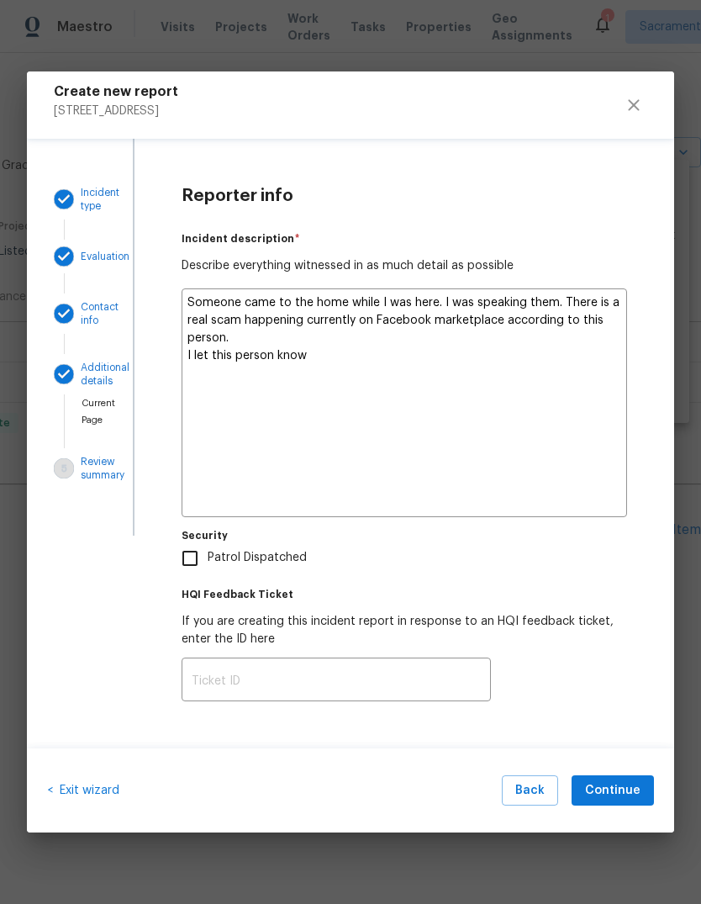
type textarea "Someone came to the home while I was here. I was speaking them. There is a real…"
type textarea "x"
type textarea "Someone came to the home while I was here. I was speaking them. There is a real…"
type textarea "x"
type textarea "Someone came to the home while I was here. I was speaking them. There is a real…"
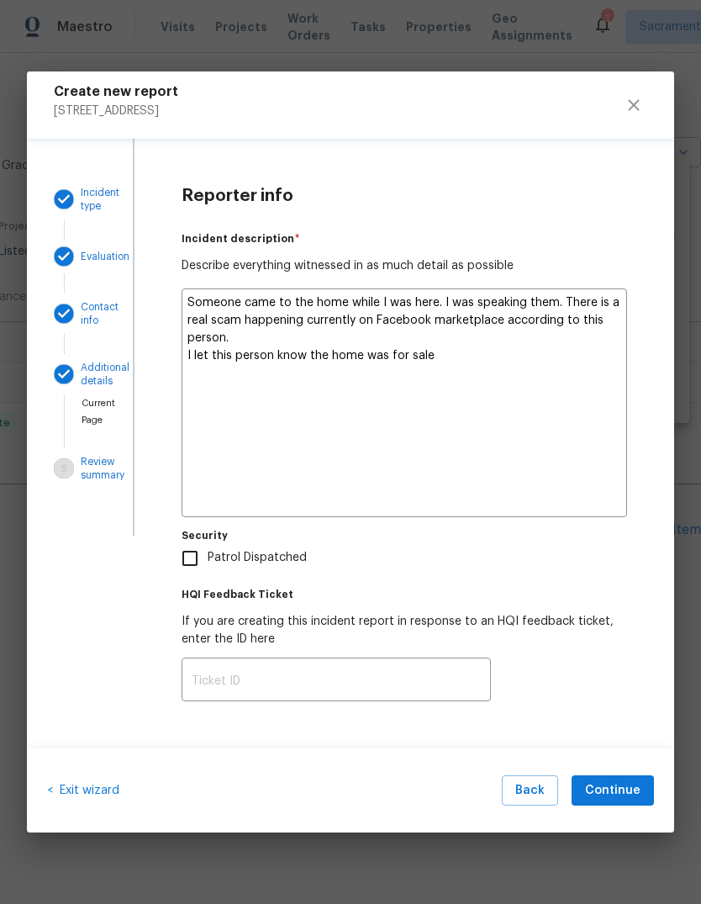
type textarea "x"
type textarea "Someone came to the home while I was here. I was speaking them. There is a real…"
type textarea "x"
type textarea "Someone came to the home while I was here. I was speaking them. There is a real…"
type textarea "x"
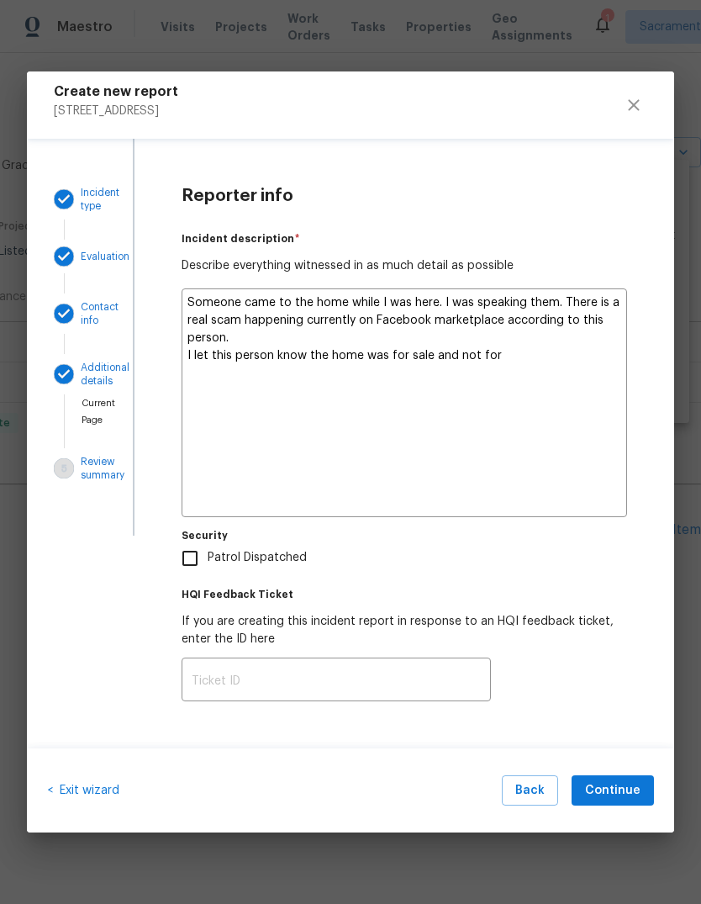
type textarea "Someone came to the home while I was here. I was speaking them. There is a real…"
type textarea "x"
type textarea "Someone came to the home while I was here. I was speaking them. There is a real…"
type textarea "x"
type textarea "Someone came to the home while I was here. I was speaking them. There is a real…"
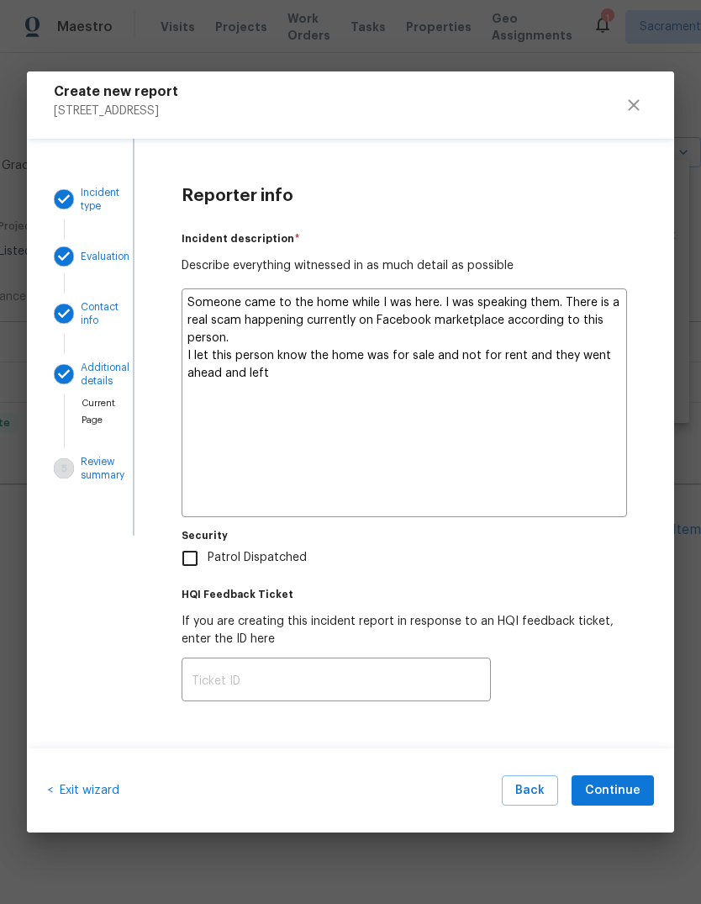
type textarea "x"
type textarea "Someone came to the home while I was here. I was speaking them. There is a real…"
type textarea "x"
type textarea "Someone came to the home while I was here. I was speaking them. There is a real…"
type textarea "x"
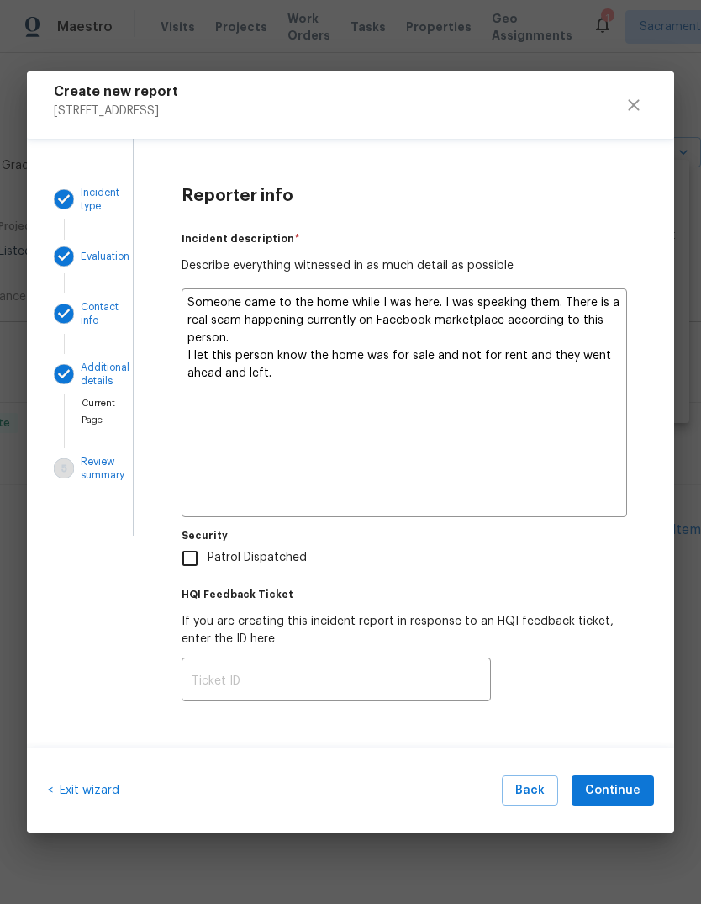
type textarea "Someone came to the home while I was here. I was speaking them. There is a real…"
type textarea "x"
type textarea "Someone came to the home while I was here. I was speaking them. There is a real…"
type textarea "x"
type textarea "Someone came to the home while I was here. I was speaking them. There is a real…"
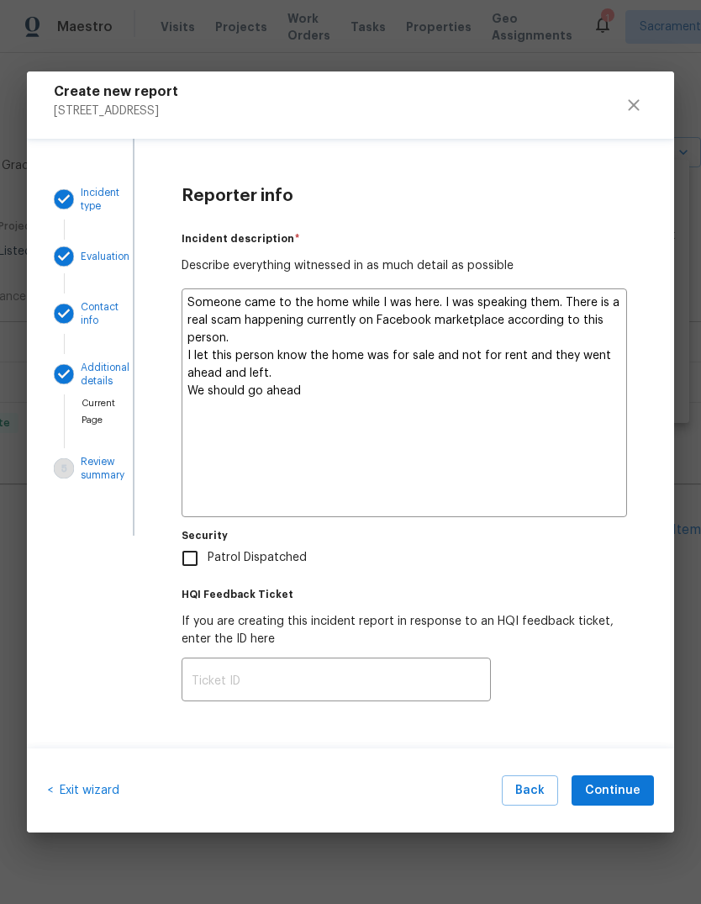
type textarea "x"
type textarea "Someone came to the home while I was here. I was speaking them. There is a real…"
type textarea "x"
type textarea "Someone came to the home while I was here. I was speaking them. There is a real…"
type textarea "x"
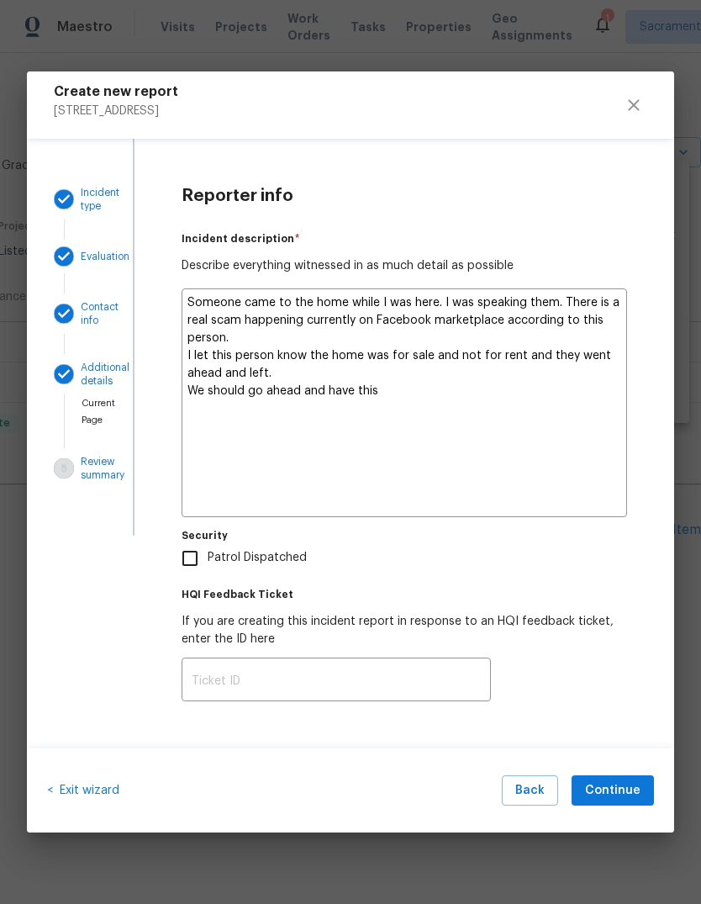
type textarea "Someone came to the home while I was here. I was speaking them. There is a real…"
type textarea "x"
type textarea "Someone came to the home while I was here. I was speaking them. There is a real…"
type textarea "x"
type textarea "Someone came to the home while I was here. I was speaking them. There is a real…"
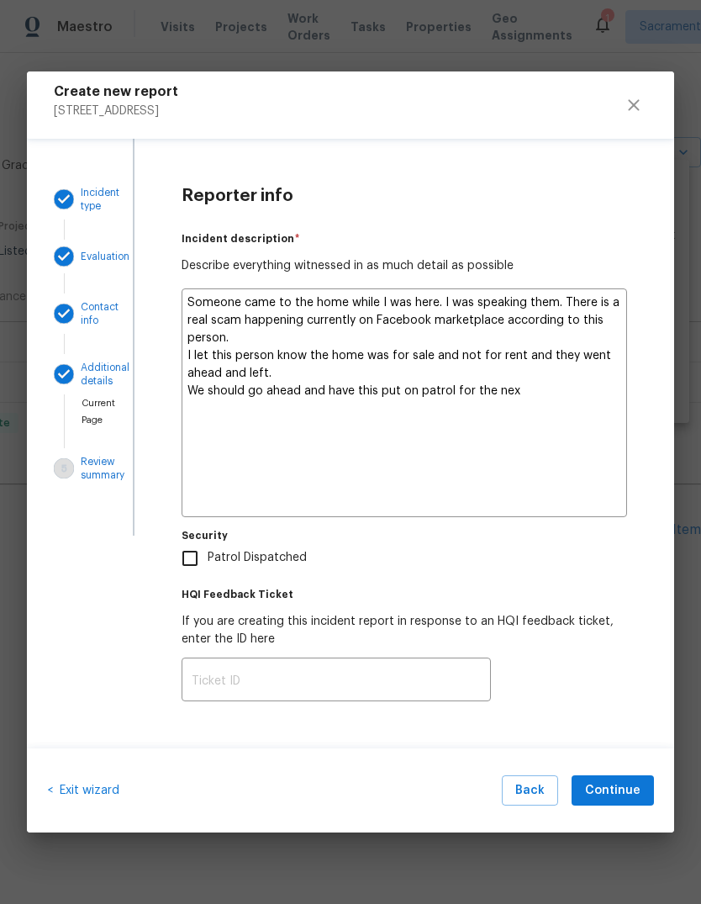
type textarea "x"
type textarea "Someone came to the home while I was here. I was speaking them. There is a real…"
type textarea "x"
type textarea "Someone came to the home while I was here. I was speaking them. There is a real…"
type textarea "x"
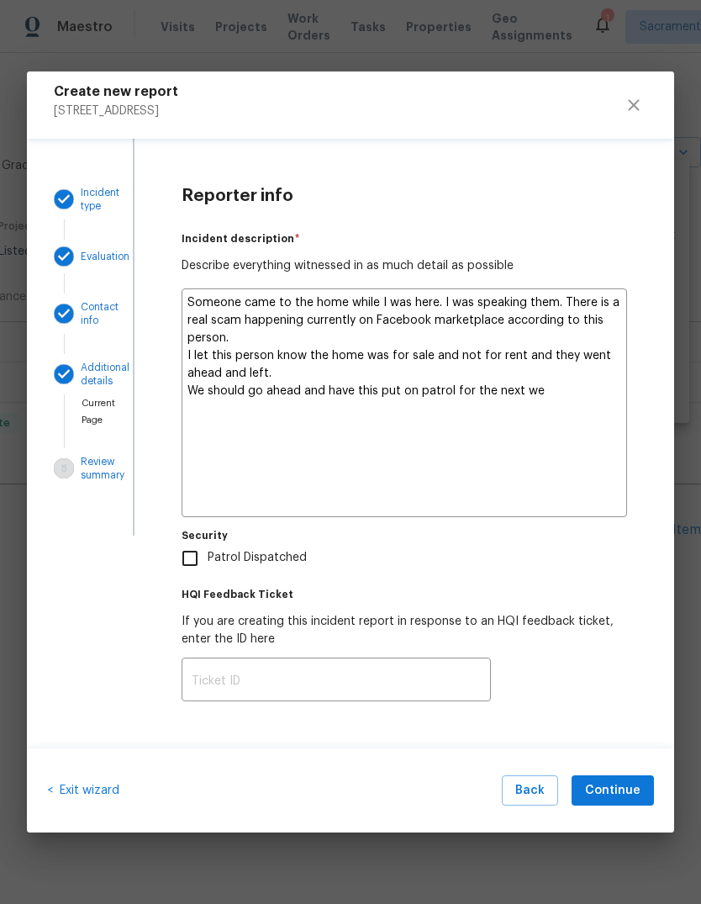
type textarea "Someone came to the home while I was here. I was speaking them. There is a real…"
type textarea "x"
type textarea "Someone came to the home while I was here. I was speaking them. There is a real…"
type textarea "x"
type textarea "Someone came to the home while I was here. I was speaking them. There is a real…"
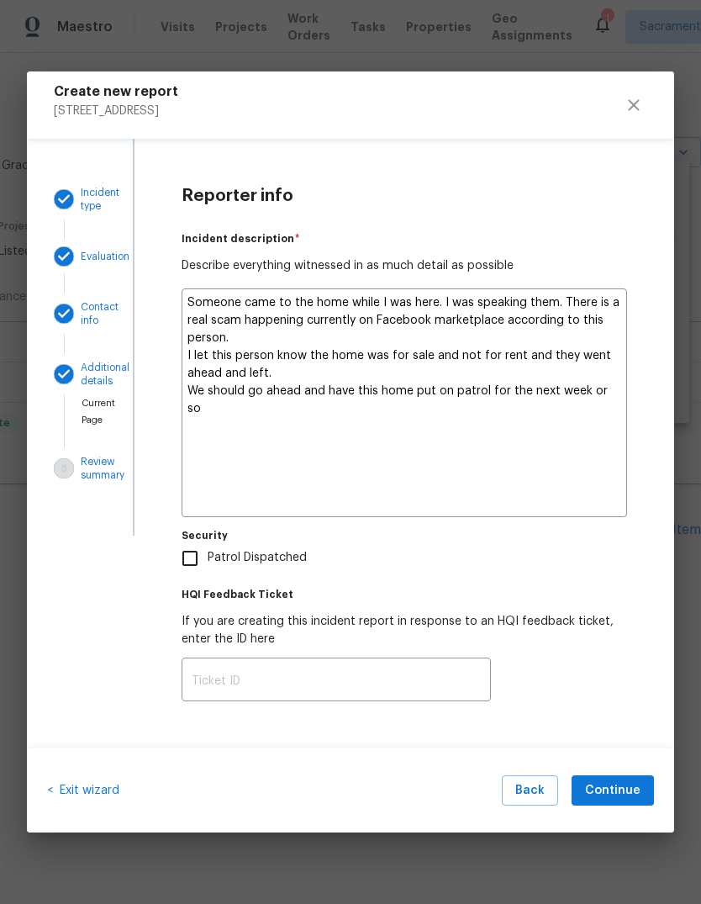
type textarea "x"
type textarea "Someone came to the home while I was here. I was speaking them. There is a real…"
type textarea "x"
type textarea "Someone came to the home while I was here. I was speaking them. There is a real…"
type textarea "x"
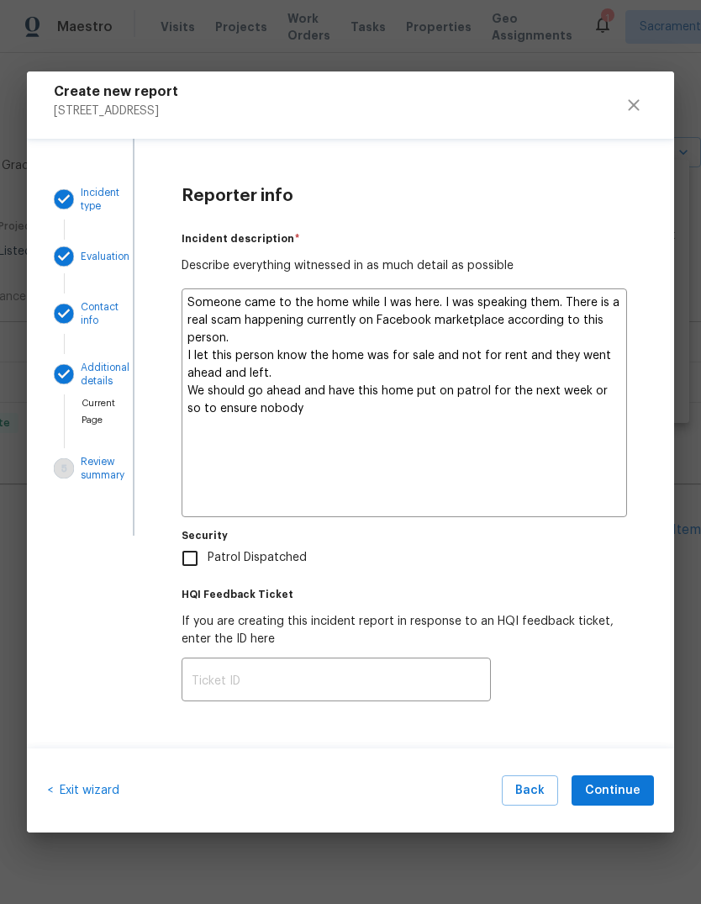
type textarea "Someone came to the home while I was here. I was speaking them. There is a real…"
type textarea "x"
type textarea "Someone came to the home while I was here. I was speaking them. There is a real…"
type textarea "x"
type textarea "Someone came to the home while I was here. I was speaking them. There is a real…"
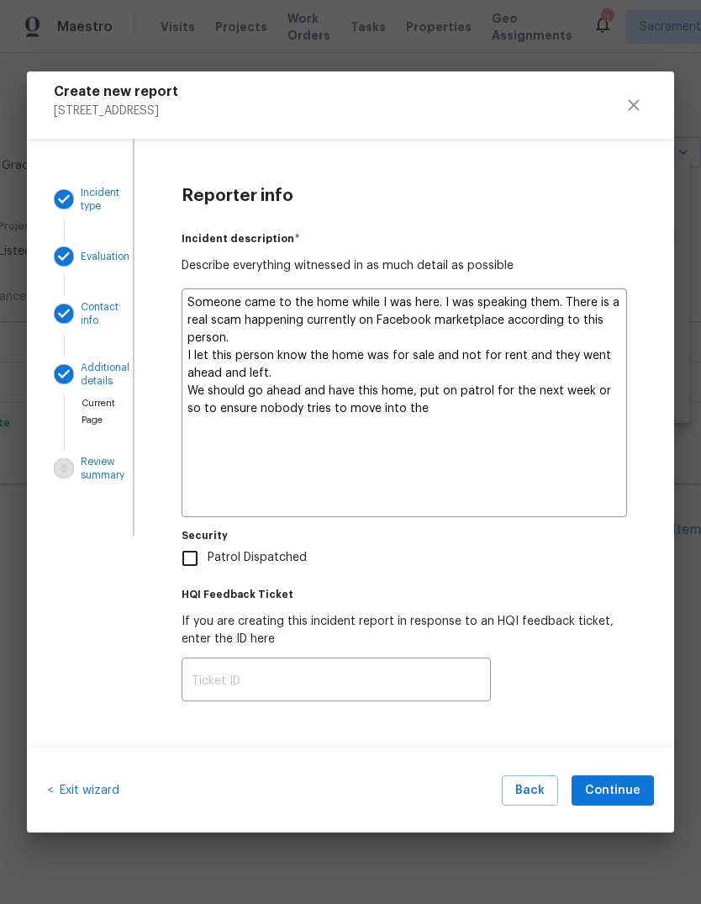
type textarea "x"
type textarea "Someone came to the home while I was here. I was speaking them. There is a real…"
type textarea "x"
type textarea "Someone came to the home while I was here. I was speaking them. There is a real…"
type textarea "x"
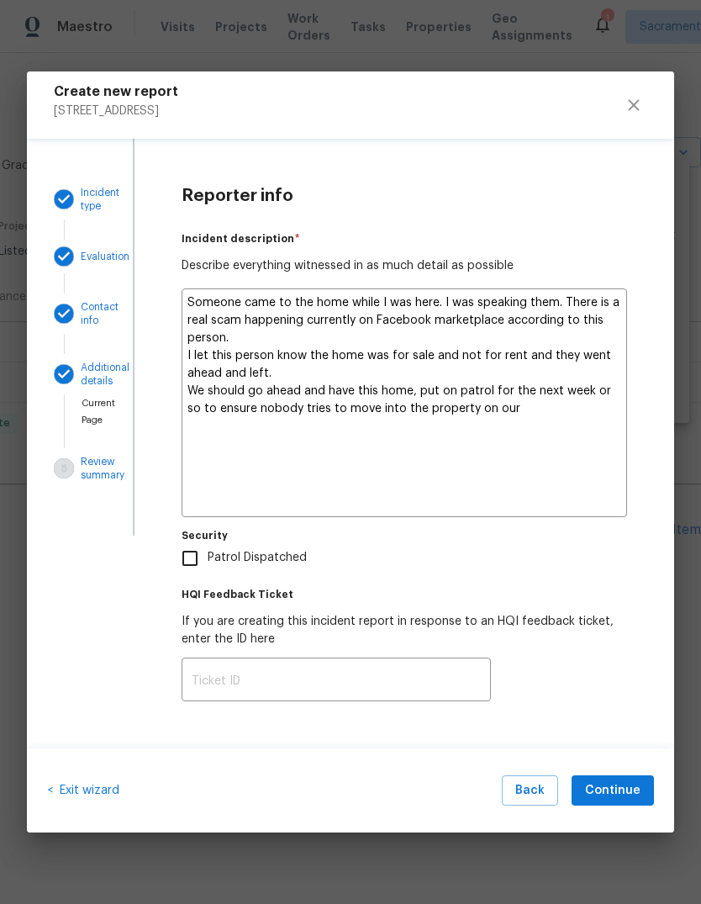
type textarea "Someone came to the home while I was here. I was speaking them. There is a real…"
type textarea "x"
type textarea "Someone came to the home while I was here. I was speaking them. There is a real…"
type textarea "x"
type textarea "Someone came to the home while I was here. I was speaking them. There is a real…"
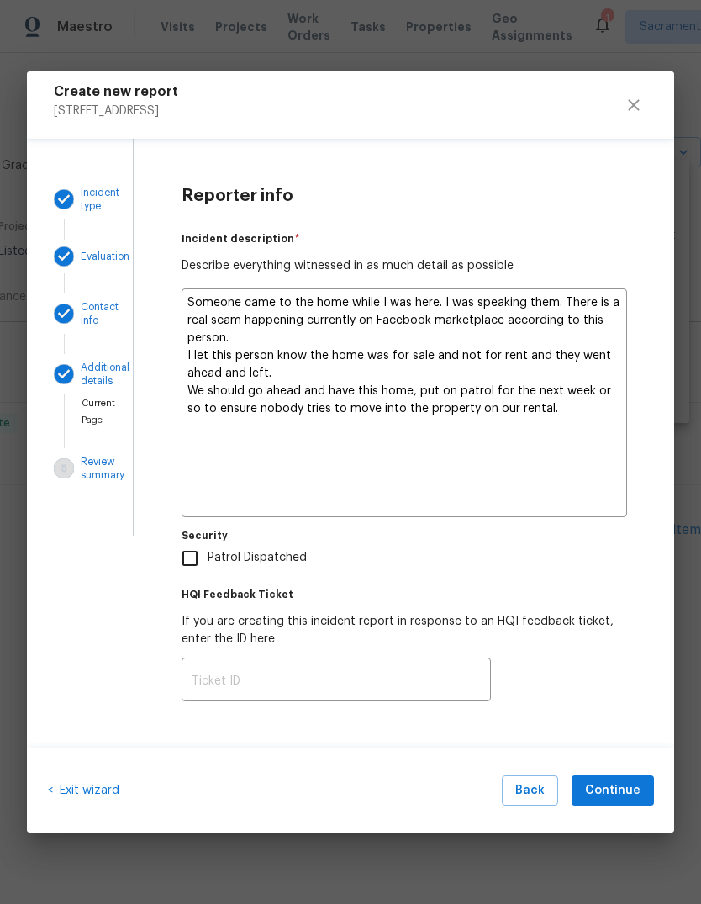
type textarea "x"
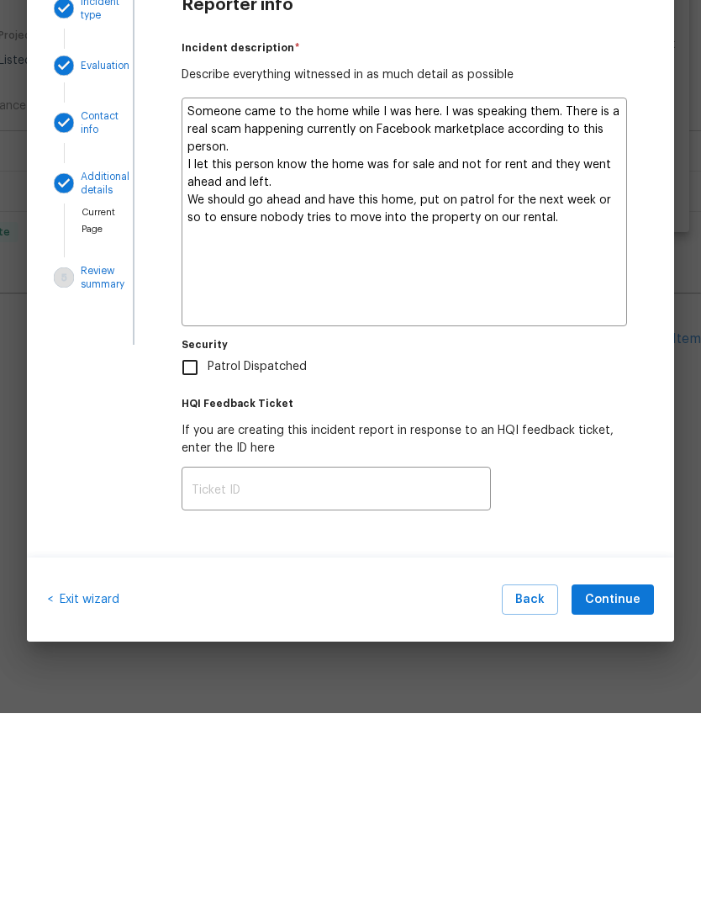
type textarea "Someone came to the home while I was here. I was speaking them. There is a real…"
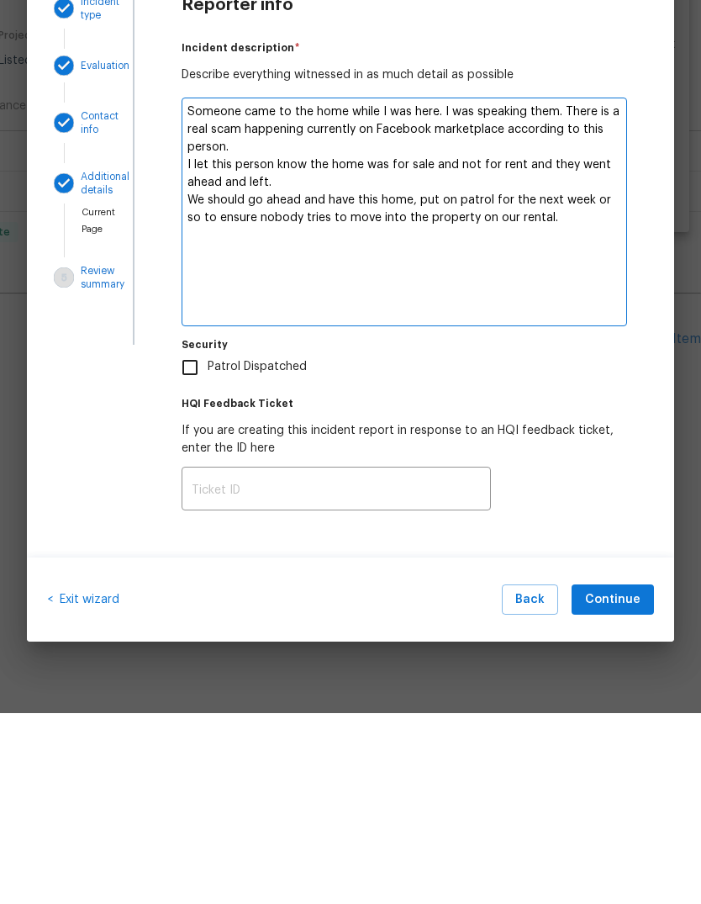
click at [195, 541] on input "Patrol Dispatched" at bounding box center [189, 558] width 35 height 35
checkbox input "true"
type textarea "x"
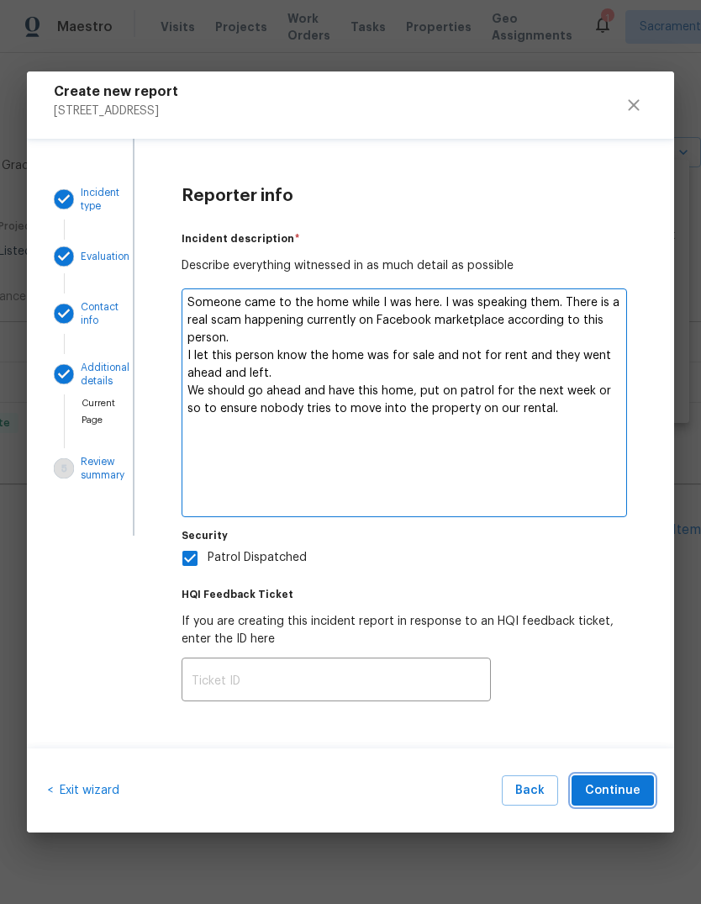
click at [637, 792] on span "Continue" at bounding box center [612, 790] width 55 height 21
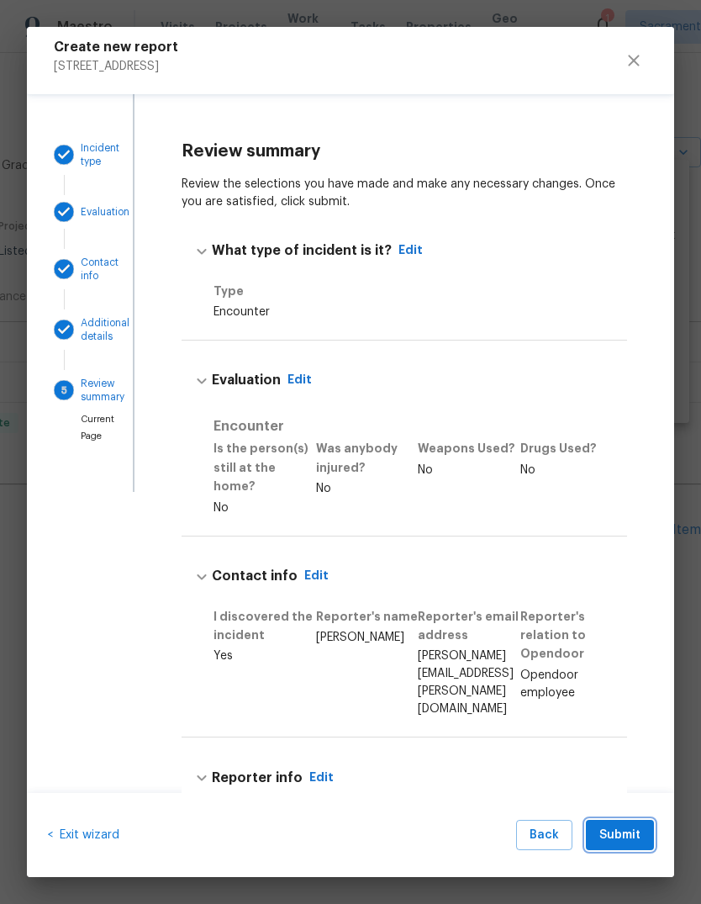
click at [632, 833] on span "Submit" at bounding box center [619, 835] width 41 height 21
